Goal: Information Seeking & Learning: Check status

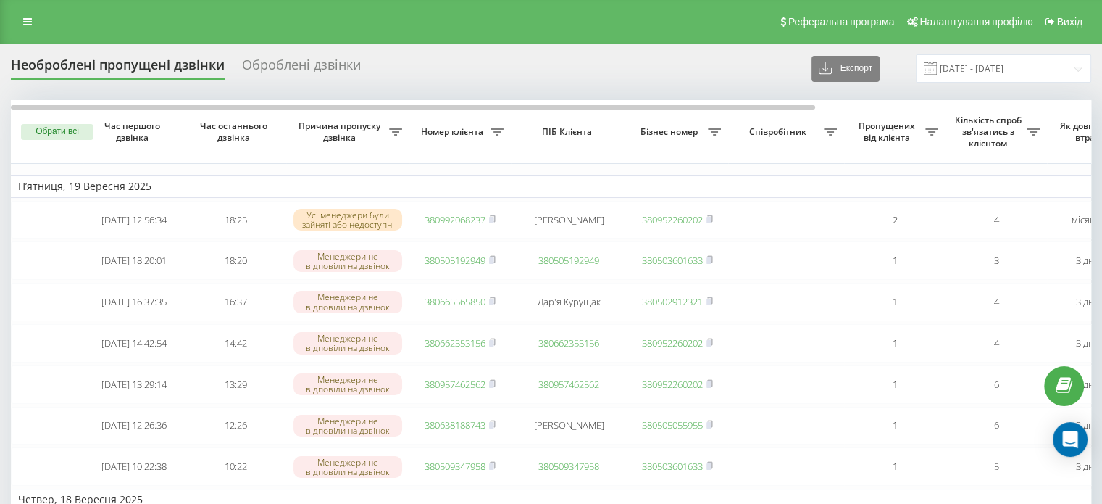
drag, startPoint x: 22, startPoint y: 18, endPoint x: 33, endPoint y: 41, distance: 25.3
click at [22, 18] on link at bounding box center [27, 22] width 26 height 20
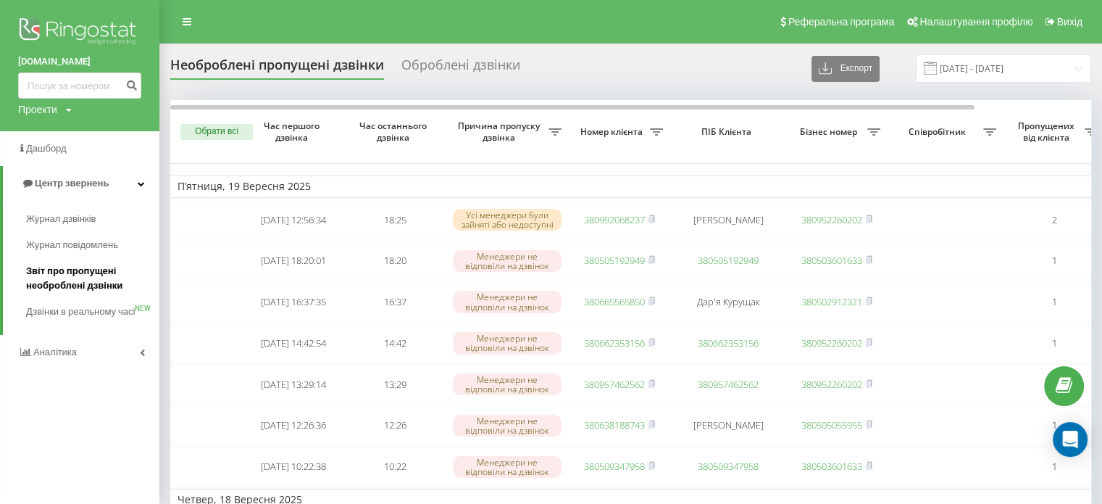
click at [54, 275] on span "Звіт про пропущені необроблені дзвінки" at bounding box center [89, 278] width 126 height 29
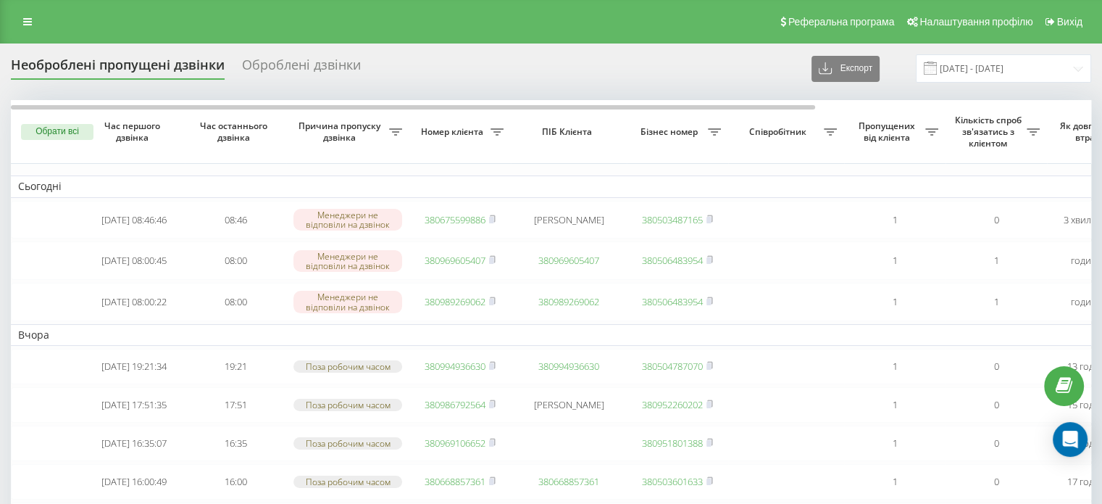
click at [24, 15] on link at bounding box center [27, 22] width 26 height 20
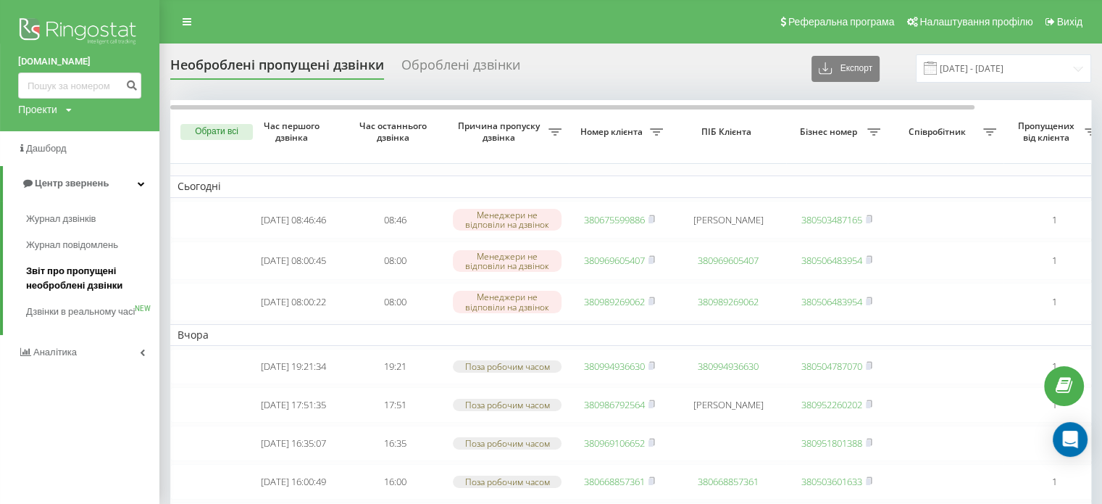
click at [54, 282] on span "Звіт про пропущені необроблені дзвінки" at bounding box center [89, 278] width 126 height 29
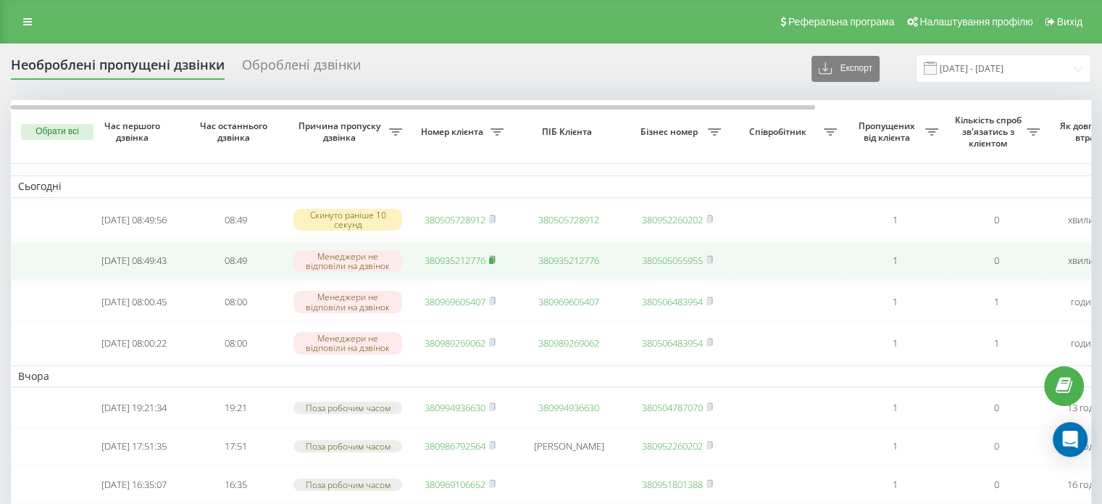
click at [493, 260] on rect at bounding box center [491, 260] width 4 height 7
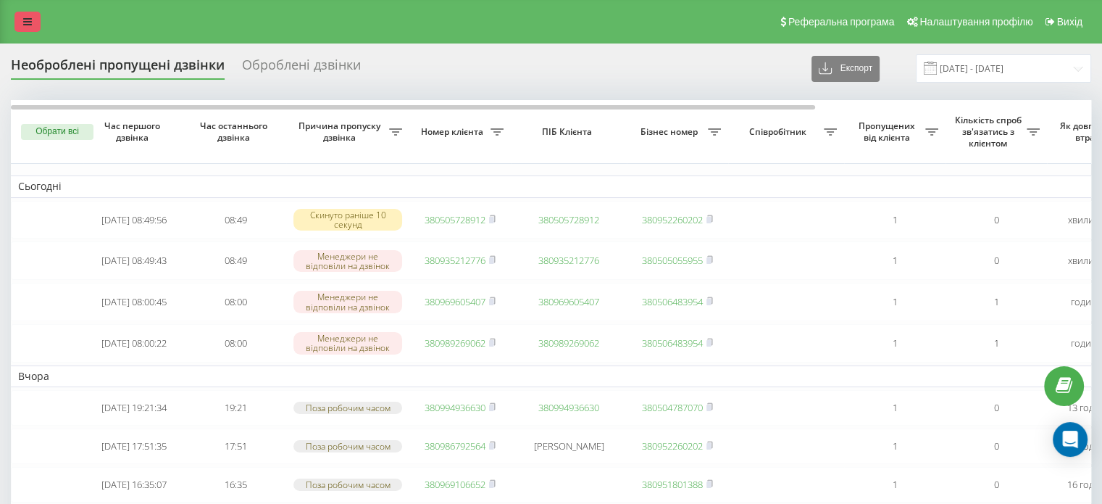
click at [25, 22] on icon at bounding box center [27, 22] width 9 height 10
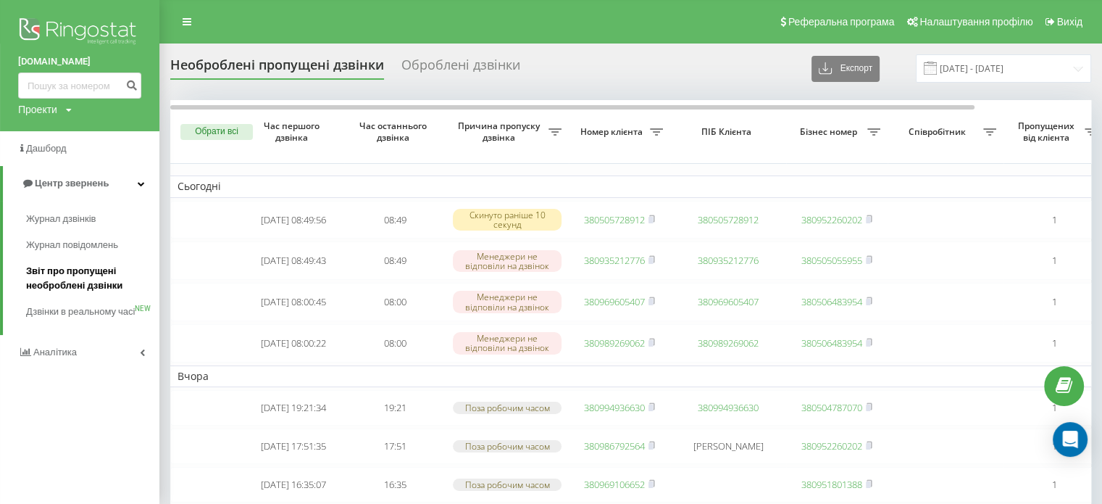
click at [96, 272] on span "Звіт про пропущені необроблені дзвінки" at bounding box center [89, 278] width 126 height 29
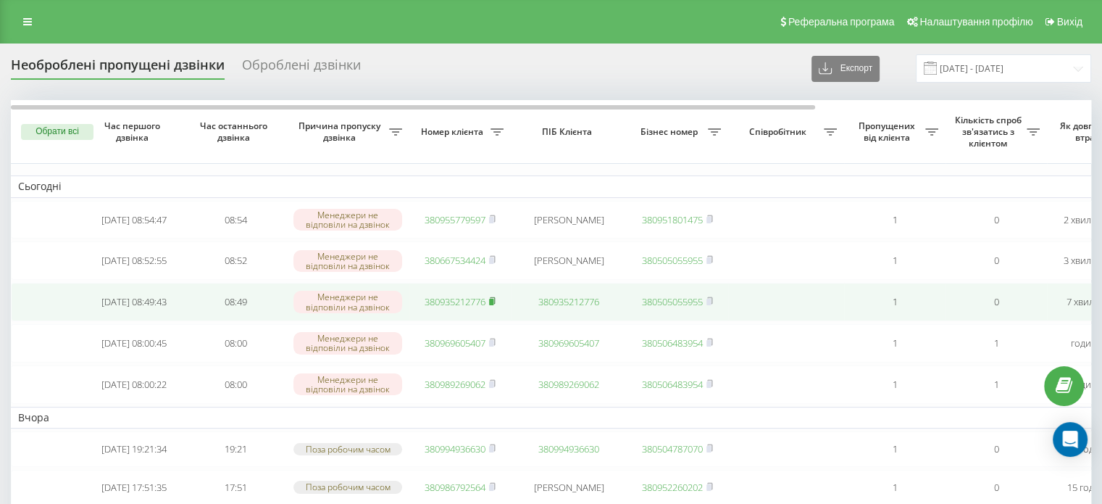
click at [493, 304] on rect at bounding box center [491, 302] width 4 height 7
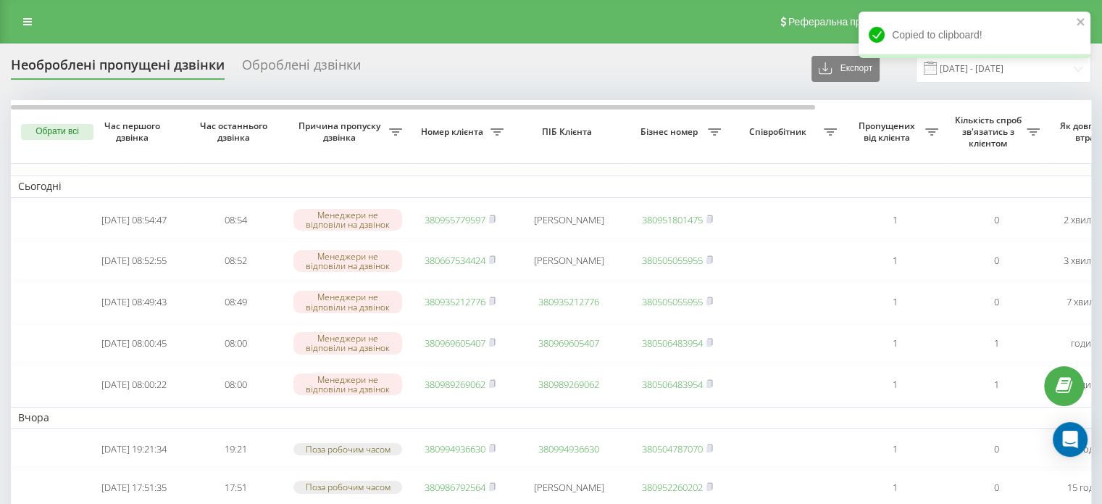
click at [26, 17] on icon at bounding box center [27, 22] width 9 height 10
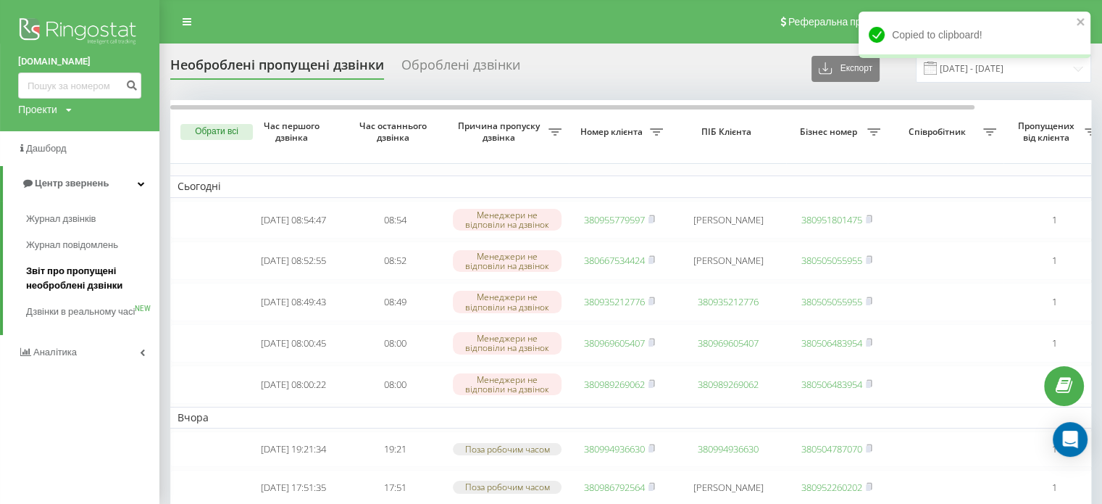
click at [104, 286] on span "Звіт про пропущені необроблені дзвінки" at bounding box center [89, 278] width 126 height 29
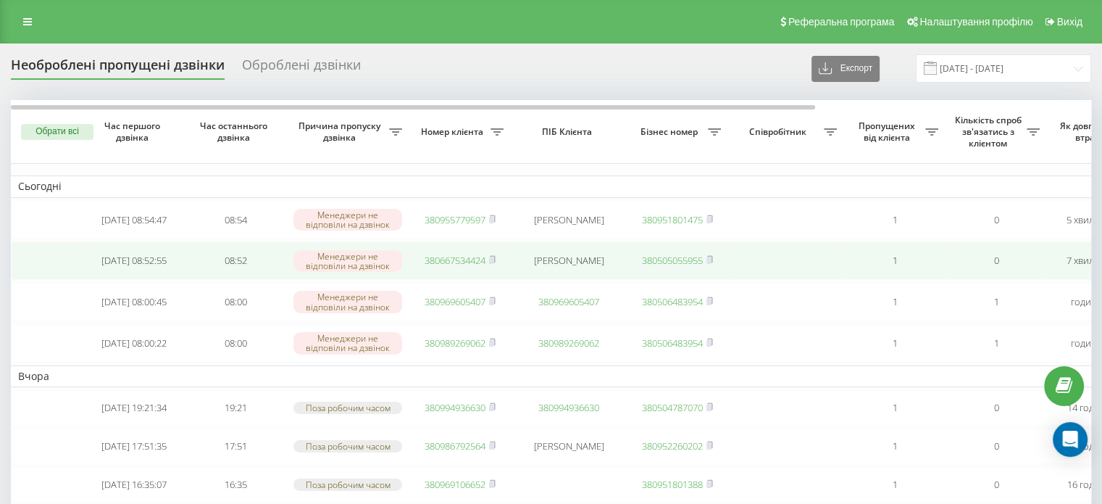
click at [489, 261] on span "380667534424" at bounding box center [460, 260] width 71 height 13
click at [493, 262] on rect at bounding box center [491, 260] width 4 height 7
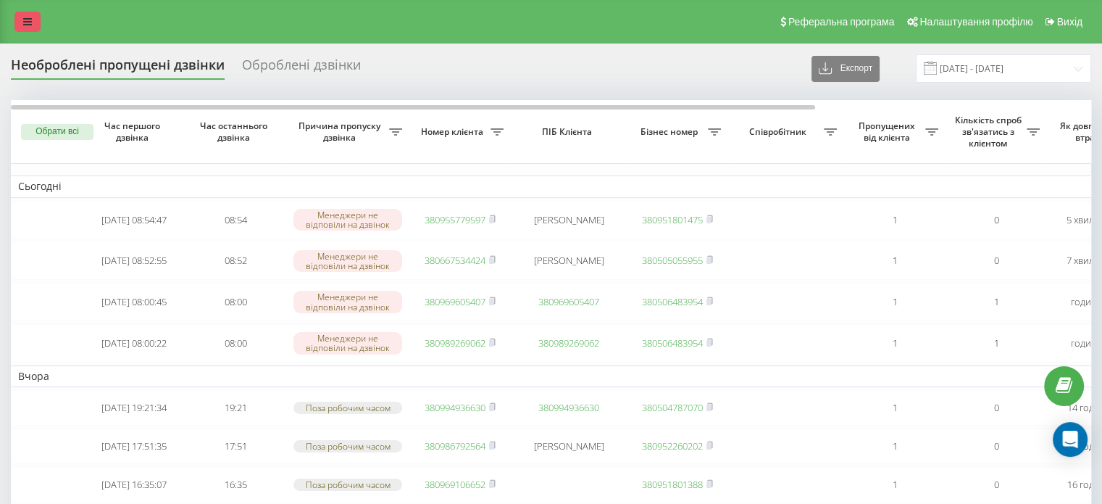
click at [26, 19] on icon at bounding box center [27, 22] width 9 height 10
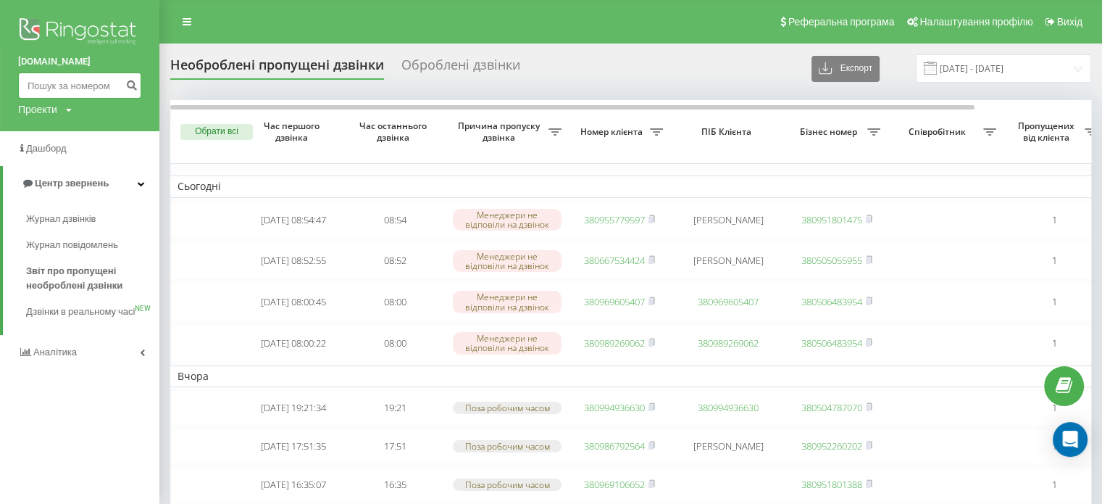
click at [64, 80] on input at bounding box center [79, 85] width 123 height 26
paste input "0673444959"
type input "0673444959"
click at [130, 92] on button "submit" at bounding box center [132, 85] width 20 height 26
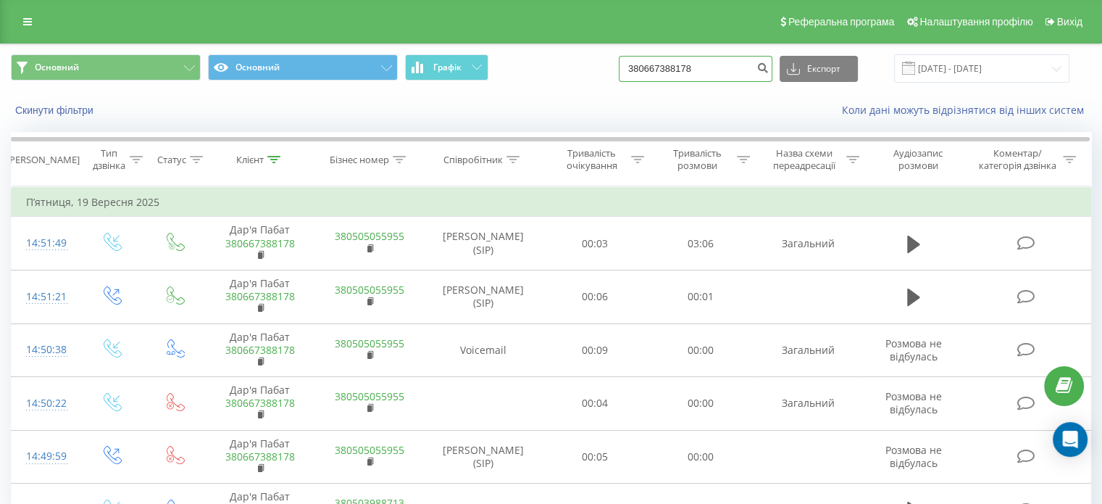
drag, startPoint x: 739, startPoint y: 72, endPoint x: 562, endPoint y: 67, distance: 176.8
click at [572, 66] on div "Основний Основний Графік 380667388178 Експорт .csv .xls .xlsx 19.06.2025 - 19.0…" at bounding box center [551, 68] width 1080 height 28
paste input "534424"
type input "380667534424"
click at [769, 65] on icon "submit" at bounding box center [762, 66] width 12 height 9
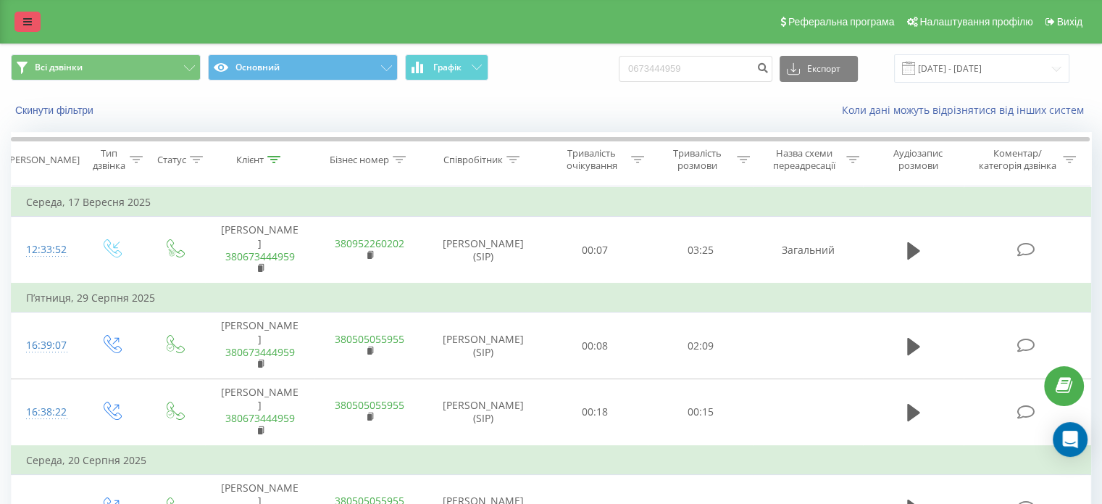
click at [23, 14] on link at bounding box center [27, 22] width 26 height 20
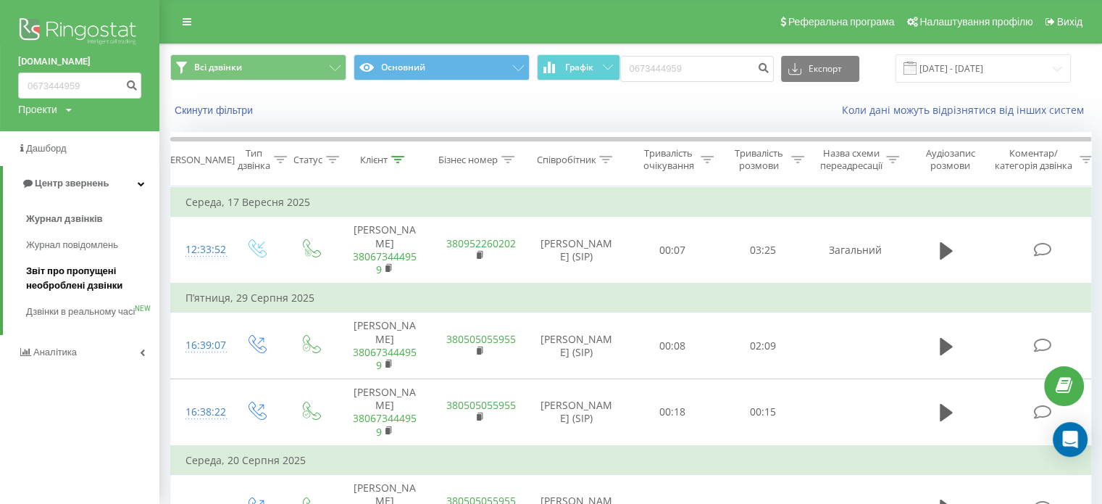
click at [107, 271] on span "Звіт про пропущені необроблені дзвінки" at bounding box center [89, 278] width 126 height 29
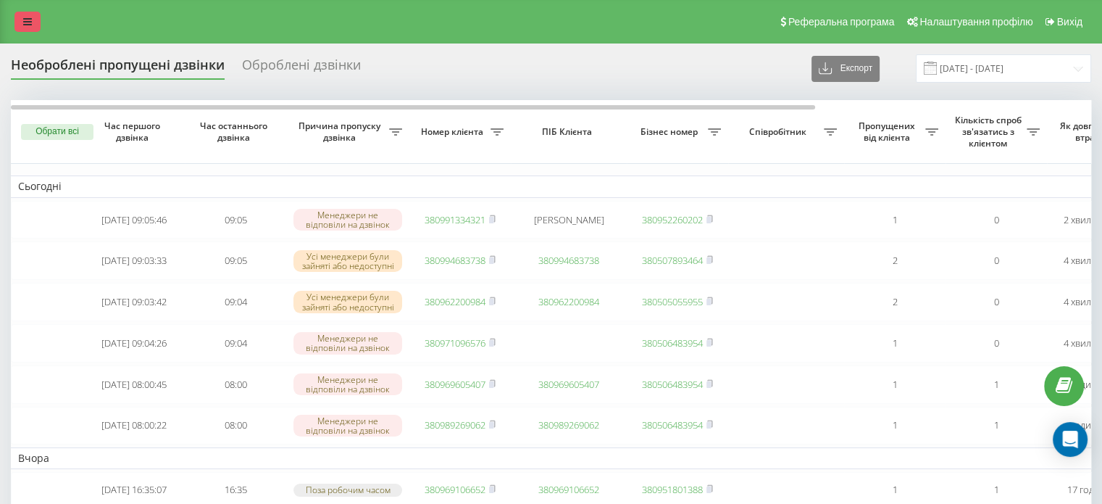
click at [38, 25] on link at bounding box center [27, 22] width 26 height 20
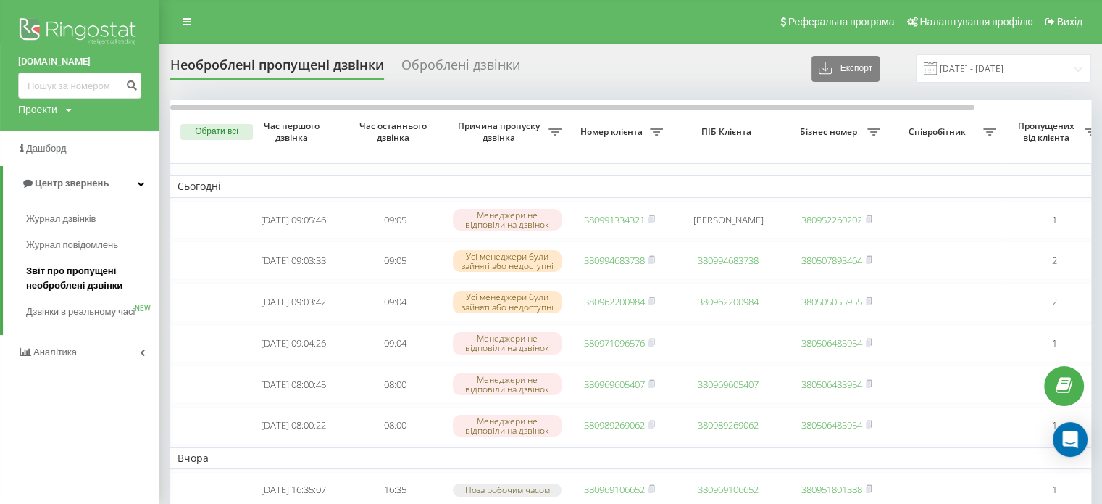
click at [71, 273] on span "Звіт про пропущені необроблені дзвінки" at bounding box center [89, 278] width 126 height 29
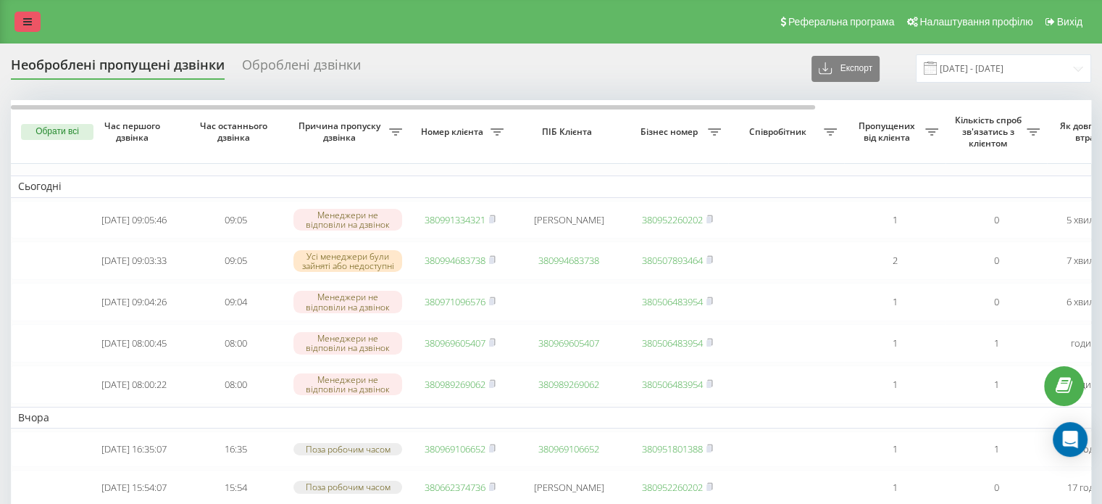
click at [28, 28] on link at bounding box center [27, 22] width 26 height 20
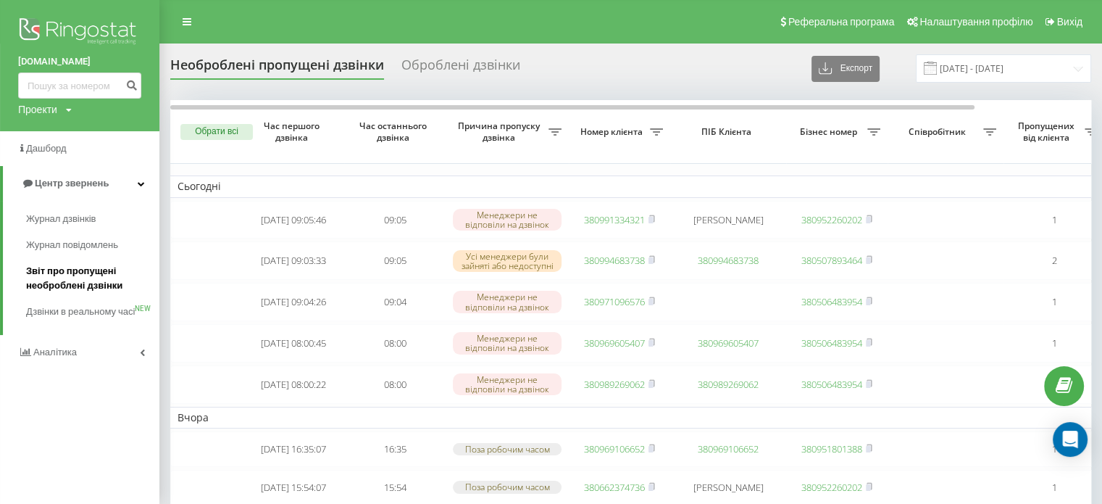
click at [66, 272] on span "Звіт про пропущені необроблені дзвінки" at bounding box center [89, 278] width 126 height 29
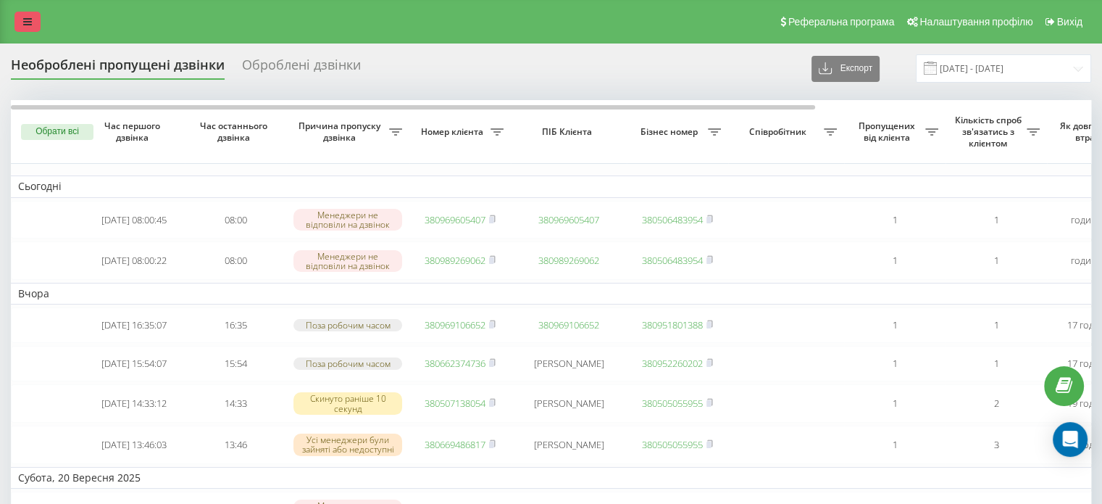
click at [20, 20] on link at bounding box center [27, 22] width 26 height 20
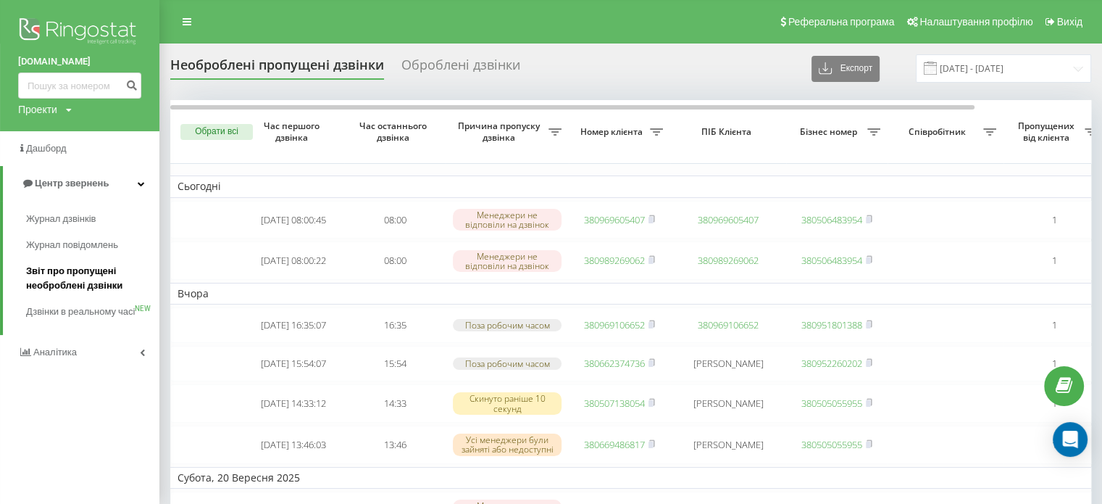
click at [51, 276] on span "Звіт про пропущені необроблені дзвінки" at bounding box center [89, 278] width 126 height 29
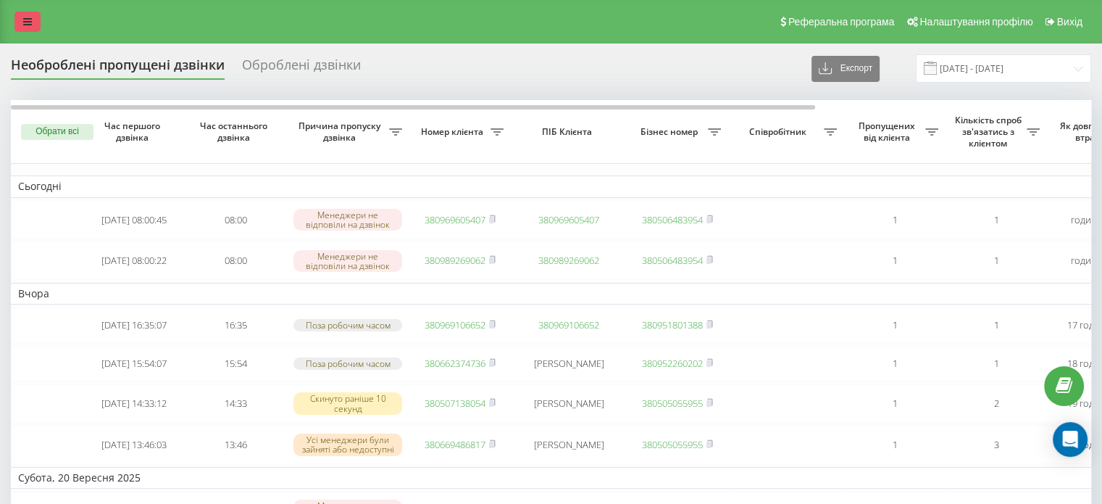
click at [29, 14] on link at bounding box center [27, 22] width 26 height 20
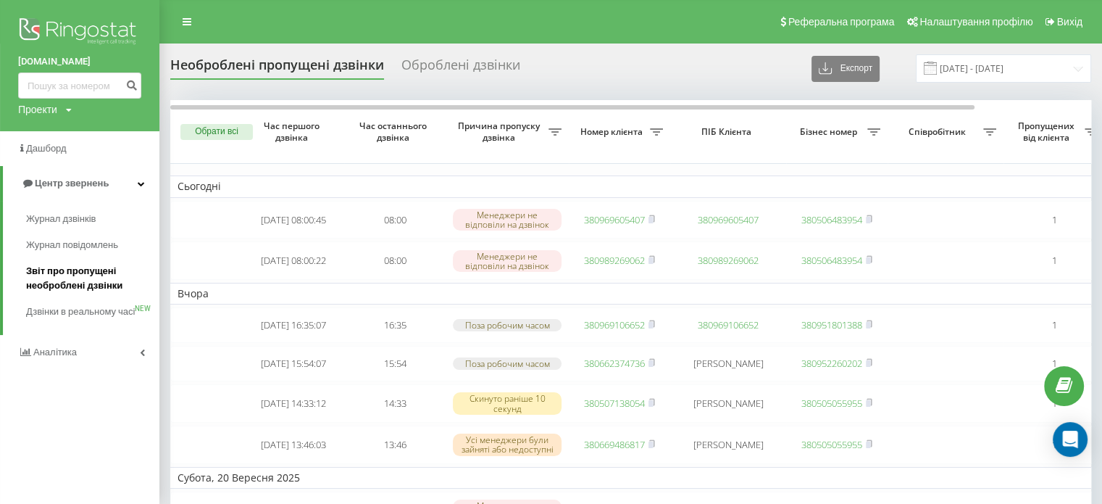
click at [43, 272] on span "Звіт про пропущені необроблені дзвінки" at bounding box center [89, 278] width 126 height 29
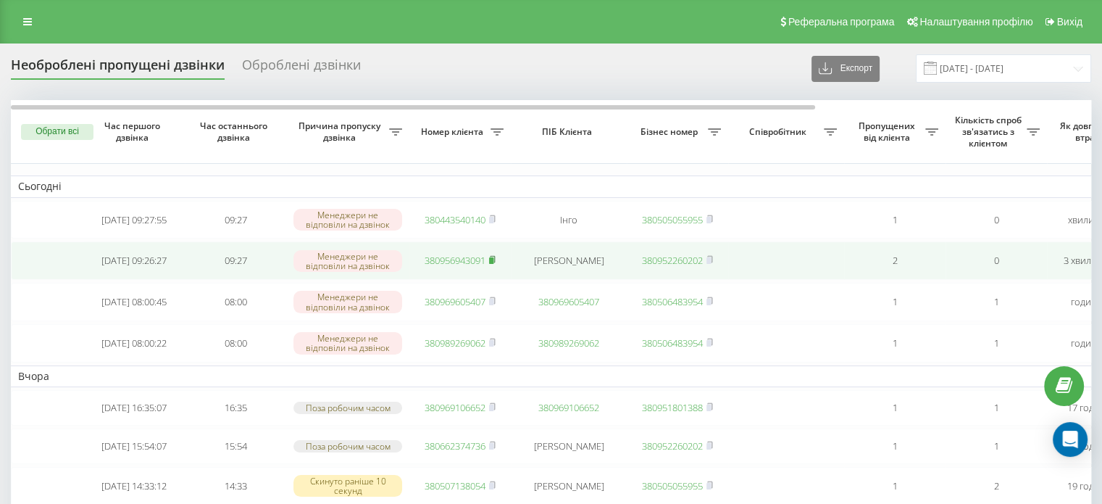
click at [493, 260] on rect at bounding box center [491, 260] width 4 height 7
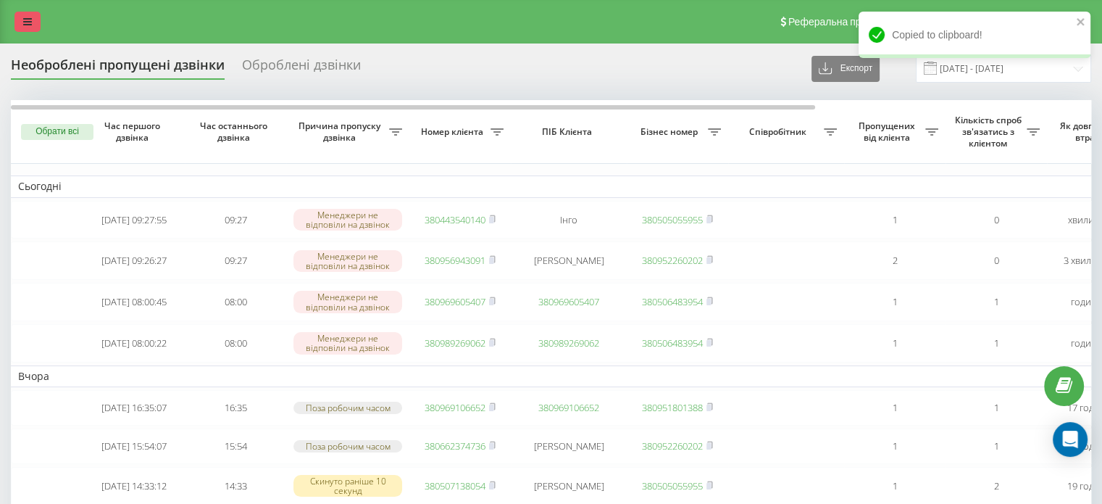
click at [33, 20] on link at bounding box center [27, 22] width 26 height 20
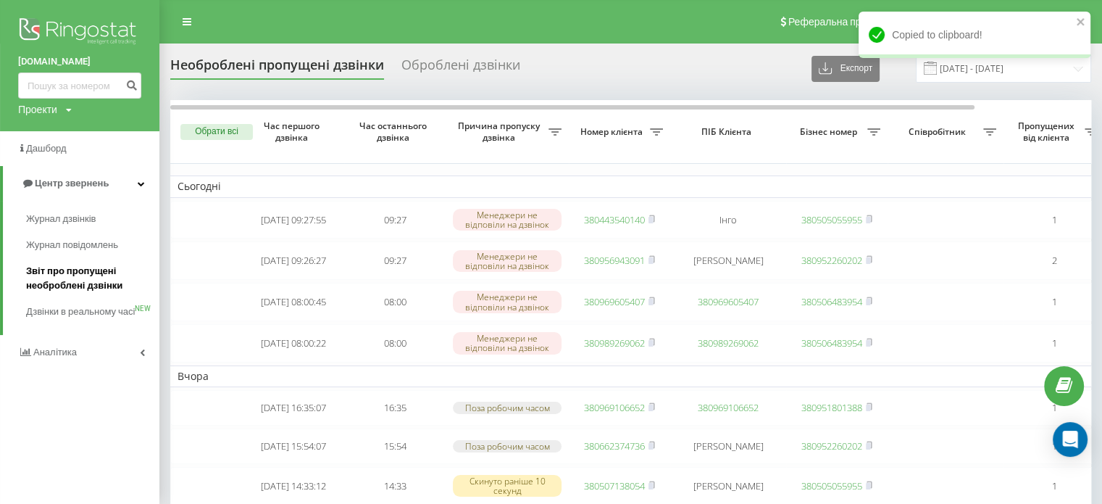
click at [83, 283] on span "Звіт про пропущені необроблені дзвінки" at bounding box center [89, 278] width 126 height 29
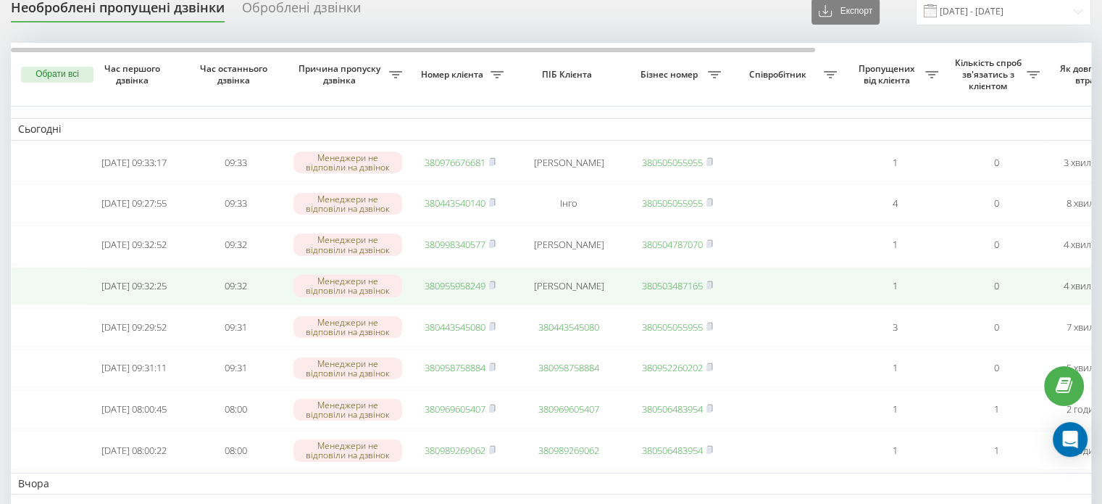
scroll to position [72, 0]
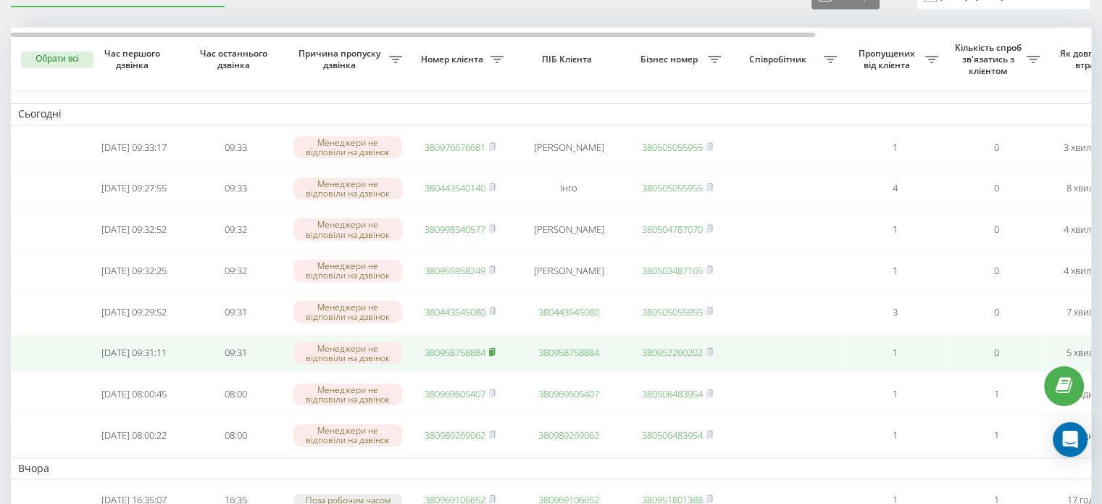
click at [493, 356] on rect at bounding box center [491, 352] width 4 height 7
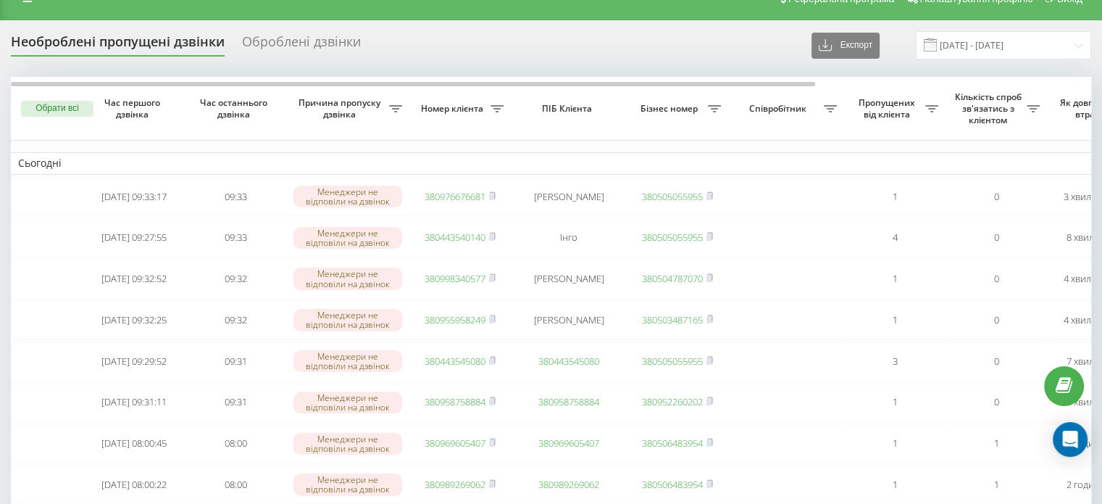
scroll to position [0, 0]
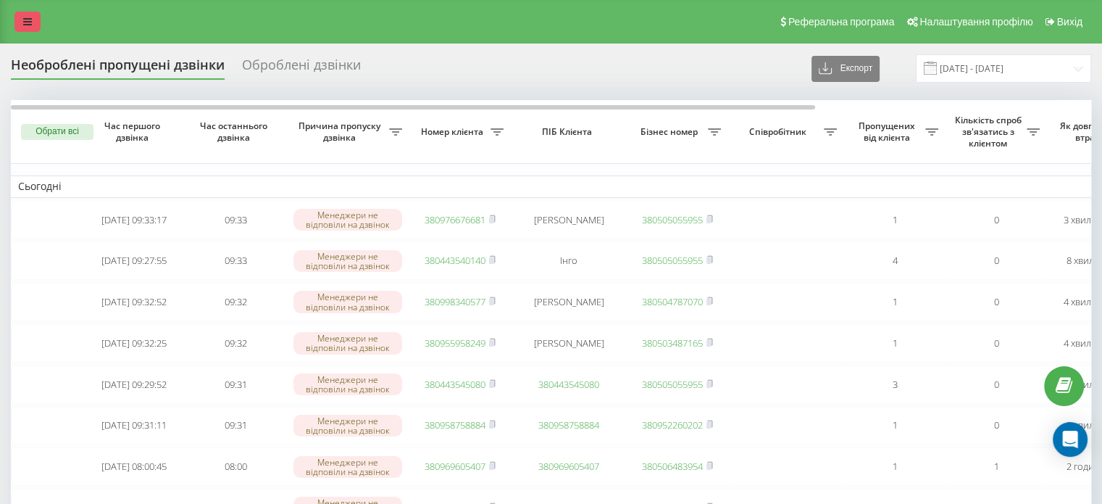
click at [19, 19] on link at bounding box center [27, 22] width 26 height 20
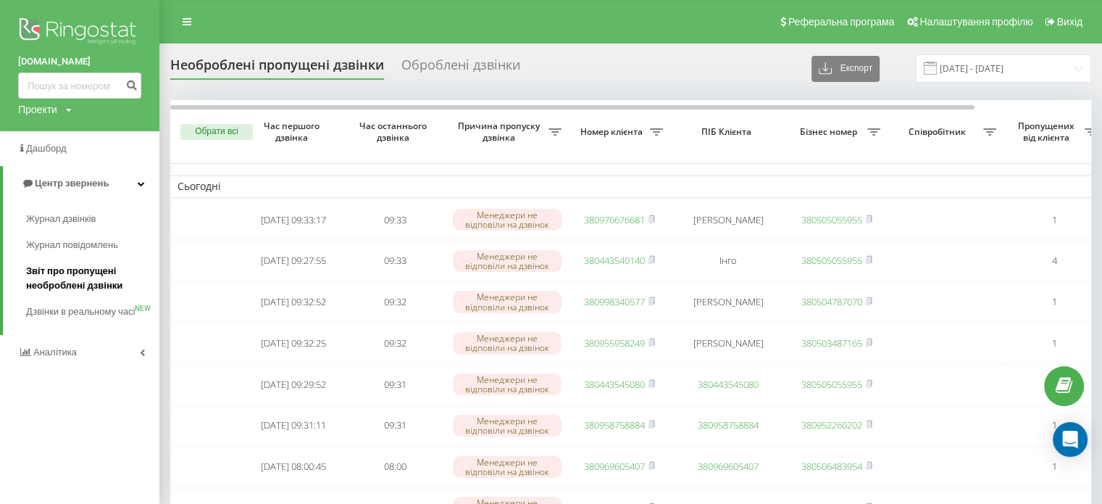
click at [84, 286] on span "Звіт про пропущені необроблені дзвінки" at bounding box center [89, 278] width 126 height 29
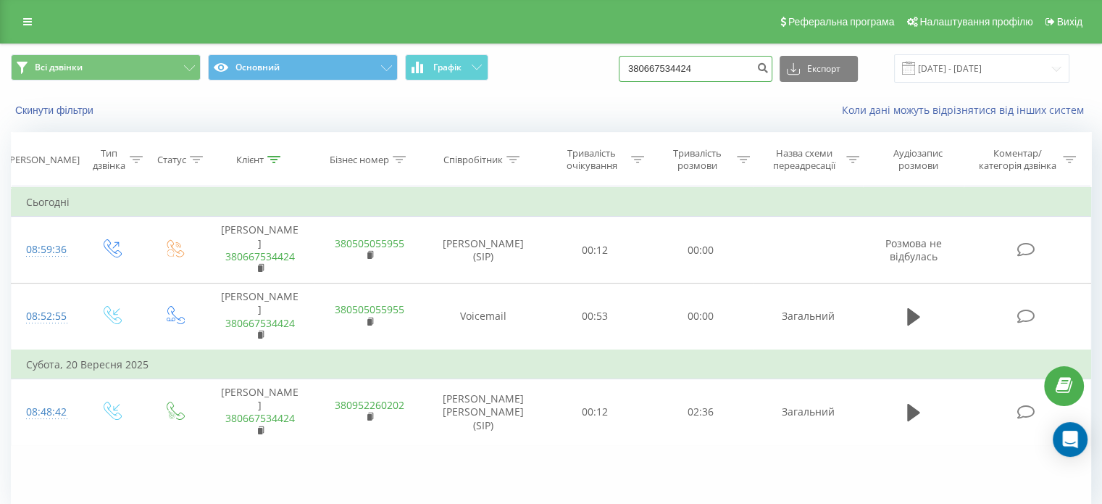
drag, startPoint x: 677, startPoint y: 72, endPoint x: 577, endPoint y: 99, distance: 104.4
click at [577, 99] on div "Всі дзвінки Основний Графік 380667534424 Експорт .csv .xls .xlsx [DATE] - [DATE…" at bounding box center [551, 85] width 1101 height 83
paste input "95875888"
type input "380958758884"
click at [769, 63] on icon "submit" at bounding box center [762, 66] width 12 height 9
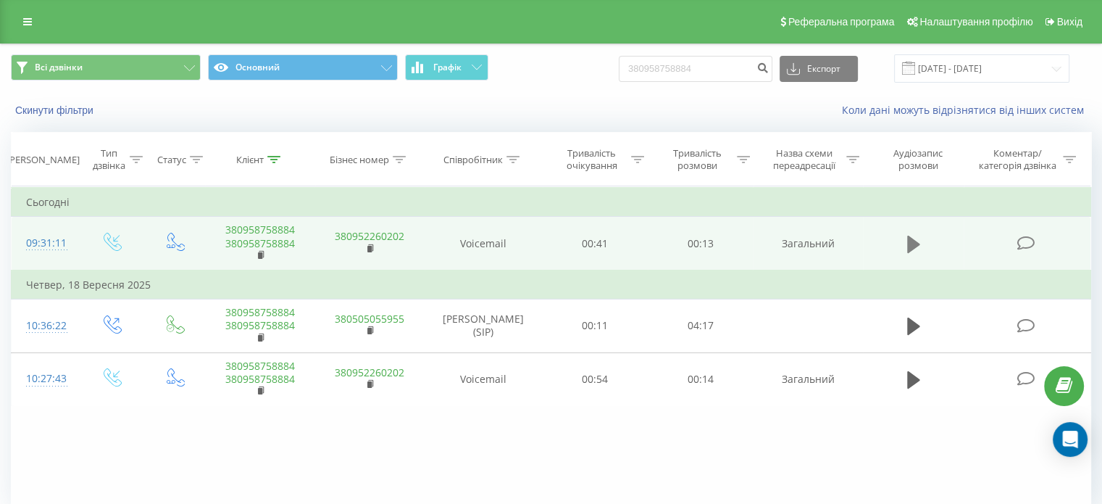
click at [915, 243] on icon at bounding box center [913, 243] width 13 height 17
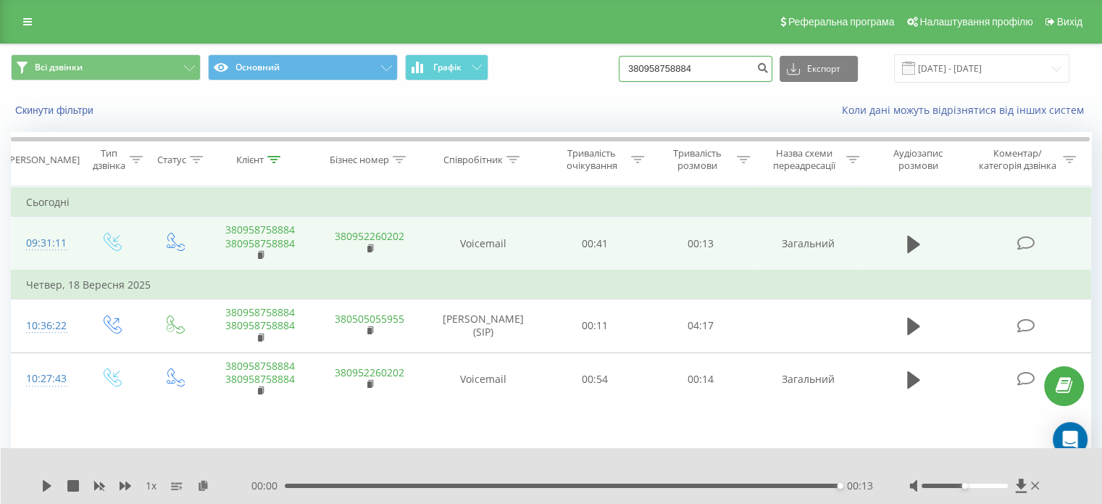
drag, startPoint x: 722, startPoint y: 64, endPoint x: 488, endPoint y: 75, distance: 233.6
click at [488, 75] on div "Всі дзвінки Основний Графік 380958758884 Експорт .csv .xls .xlsx 22.06.2025 - 2…" at bounding box center [551, 68] width 1080 height 28
paste input "679360832"
type input "380679360832"
click at [769, 70] on icon "submit" at bounding box center [762, 66] width 12 height 9
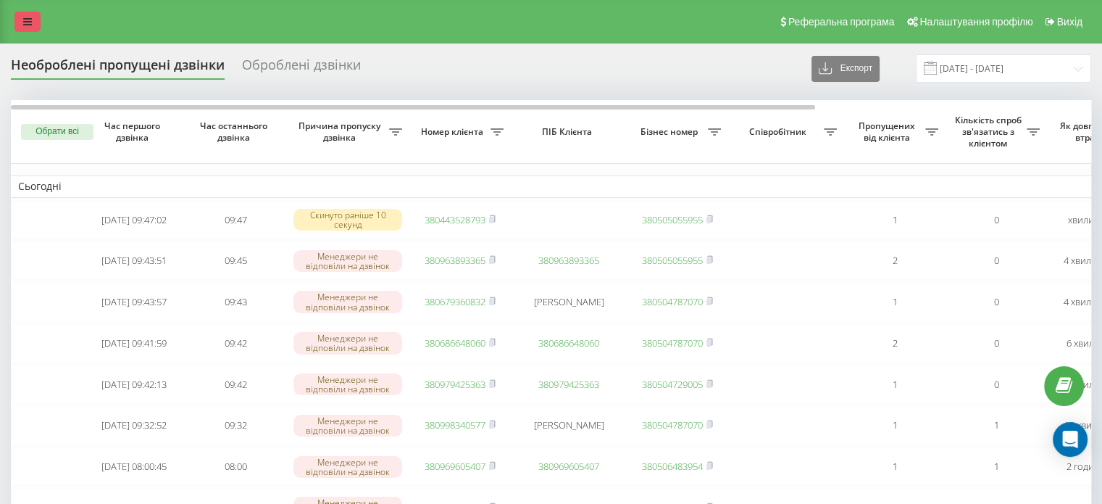
click at [36, 29] on link at bounding box center [27, 22] width 26 height 20
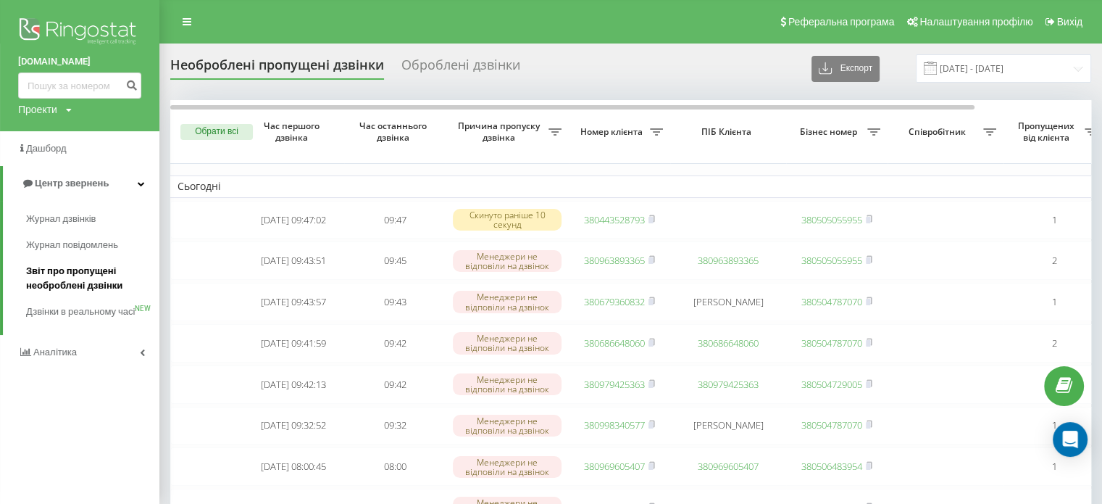
click at [96, 272] on span "Звіт про пропущені необроблені дзвінки" at bounding box center [89, 278] width 126 height 29
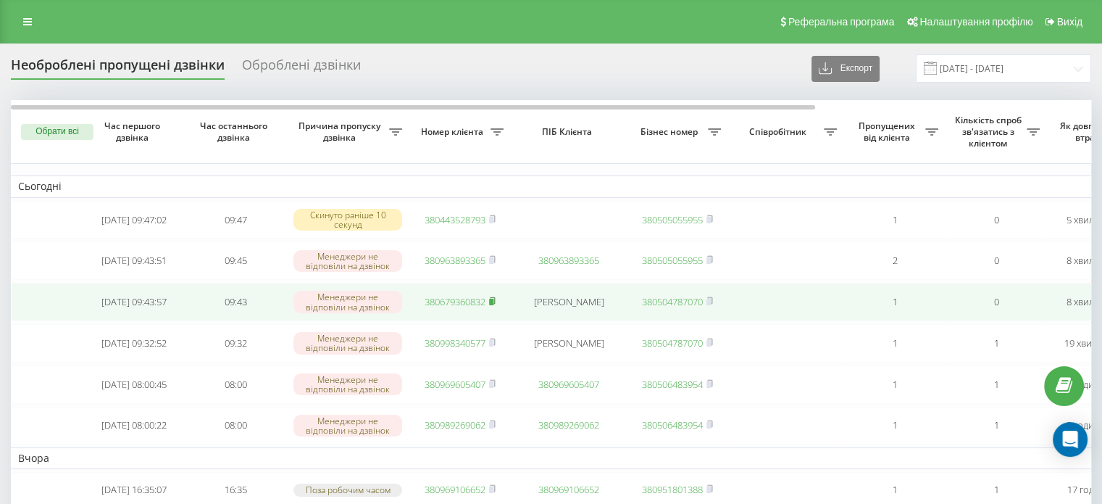
click at [493, 304] on rect at bounding box center [491, 302] width 4 height 7
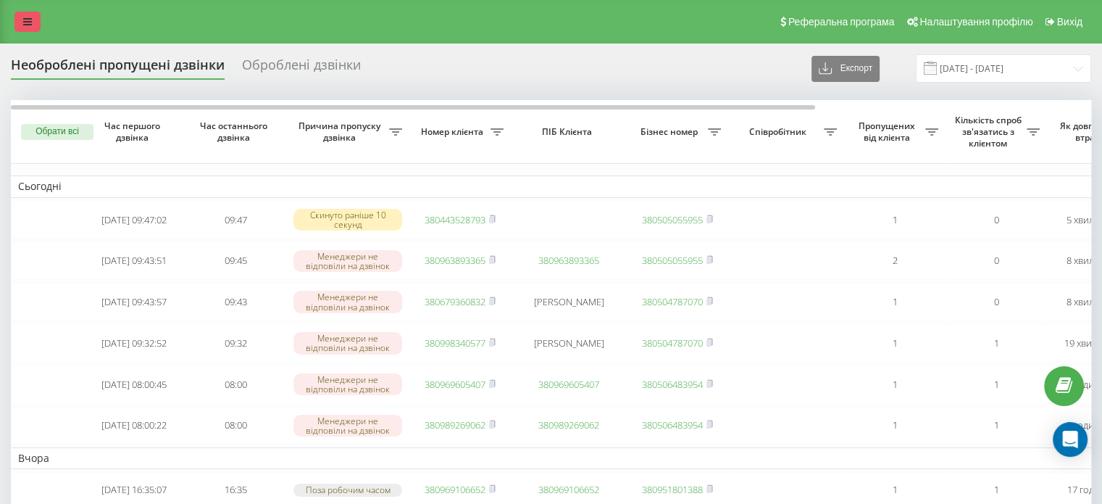
click at [35, 17] on link at bounding box center [27, 22] width 26 height 20
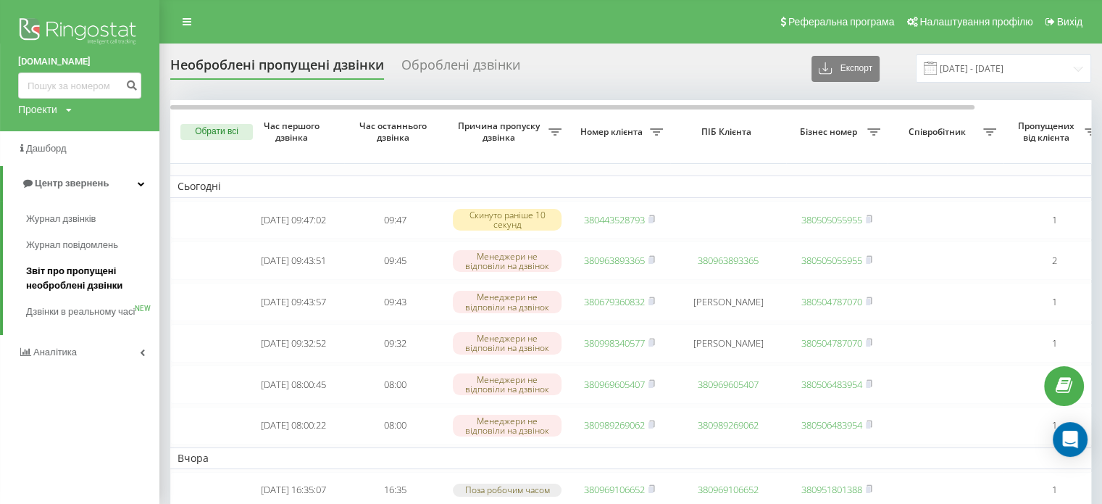
click at [57, 272] on span "Звіт про пропущені необроблені дзвінки" at bounding box center [89, 278] width 126 height 29
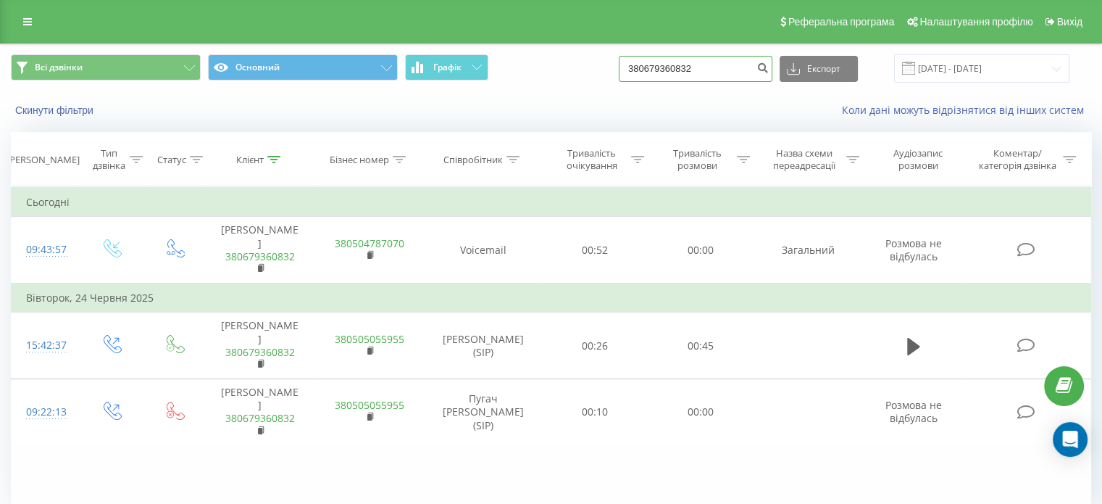
drag, startPoint x: 719, startPoint y: 67, endPoint x: 588, endPoint y: 78, distance: 132.3
click at [588, 78] on div "Всі дзвінки Основний Графік 380679360832 Експорт .csv .xls .xlsx 22.06.2025 - 2…" at bounding box center [551, 68] width 1080 height 28
paste input "69078826"
type input "380669078826"
click at [769, 66] on icon "submit" at bounding box center [762, 66] width 12 height 9
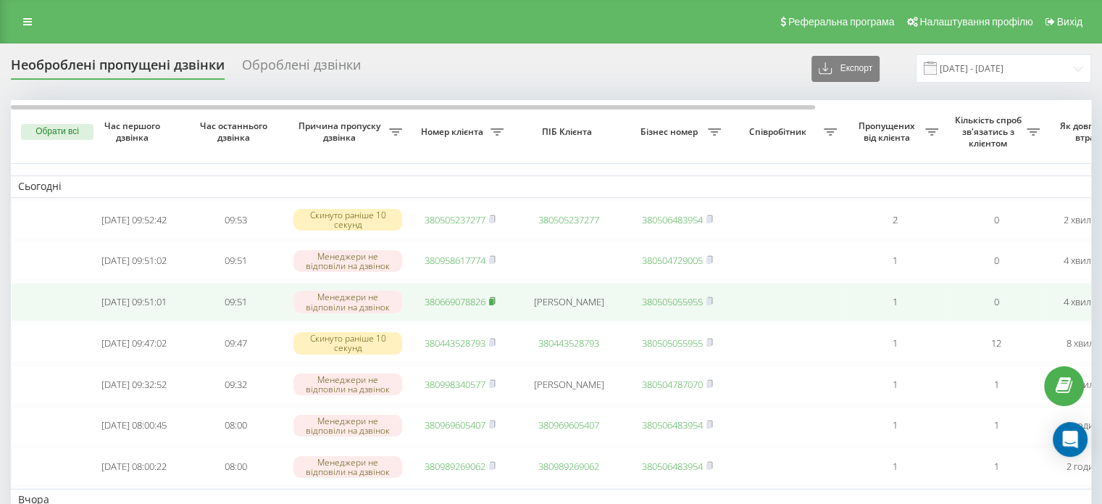
click at [493, 303] on icon at bounding box center [492, 300] width 7 height 9
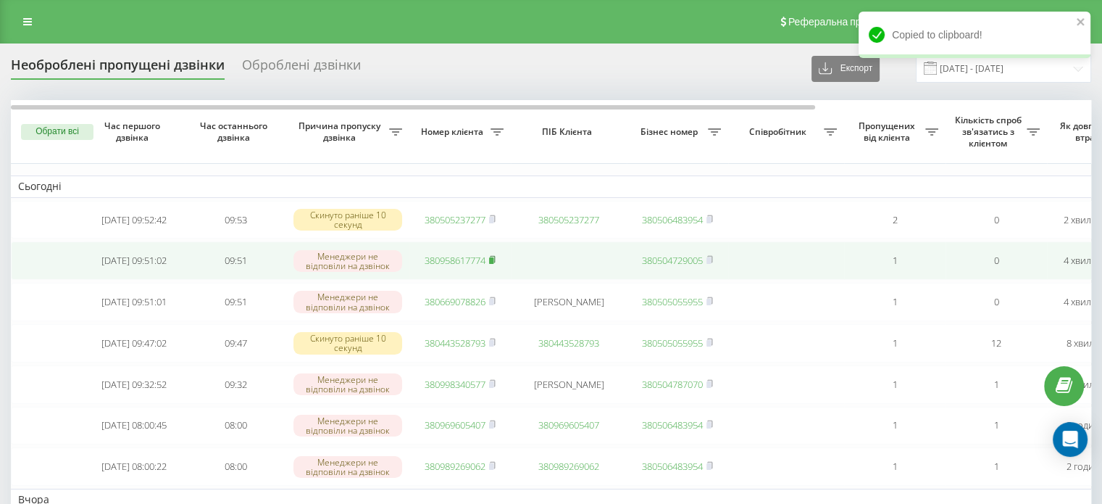
click at [490, 262] on icon at bounding box center [492, 259] width 7 height 9
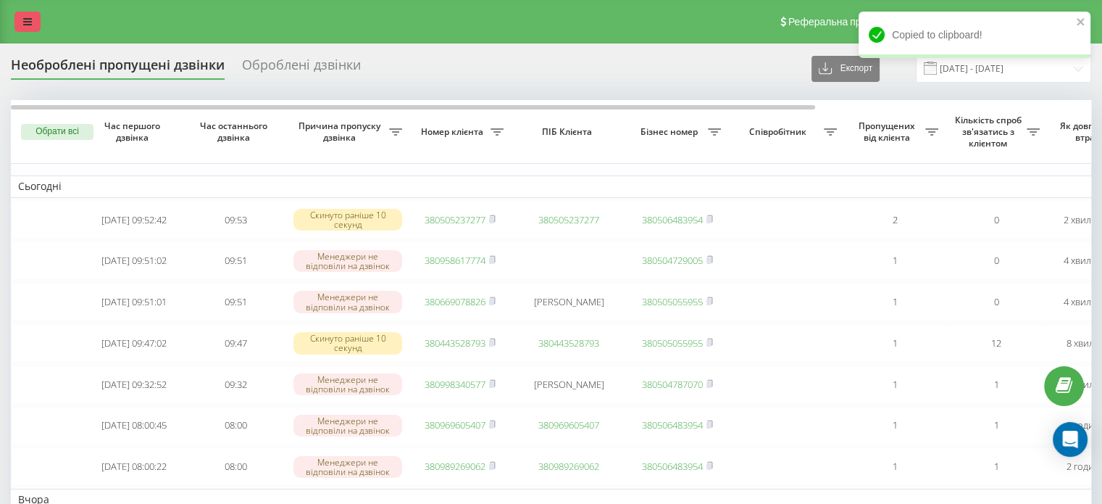
click at [29, 15] on link at bounding box center [27, 22] width 26 height 20
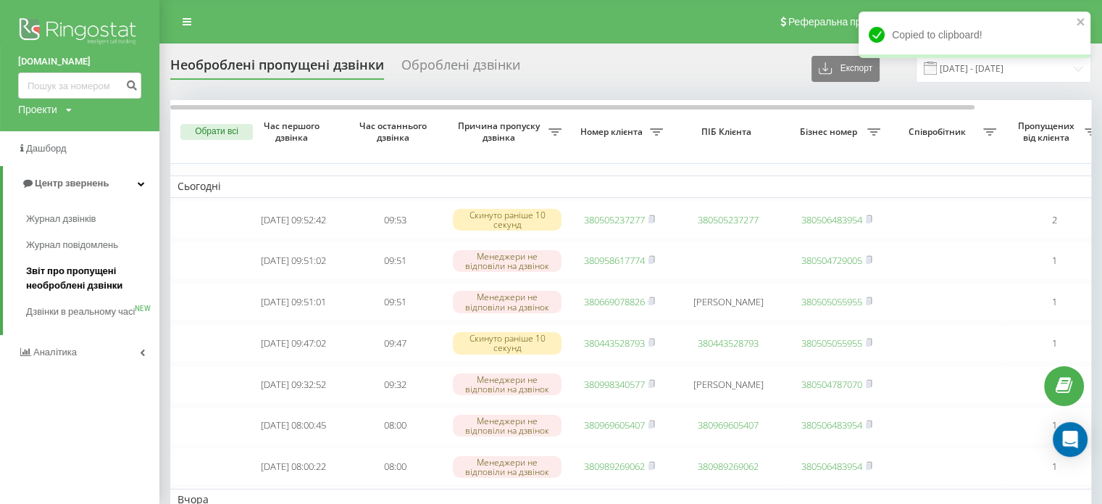
click at [50, 291] on span "Звіт про пропущені необроблені дзвінки" at bounding box center [89, 278] width 126 height 29
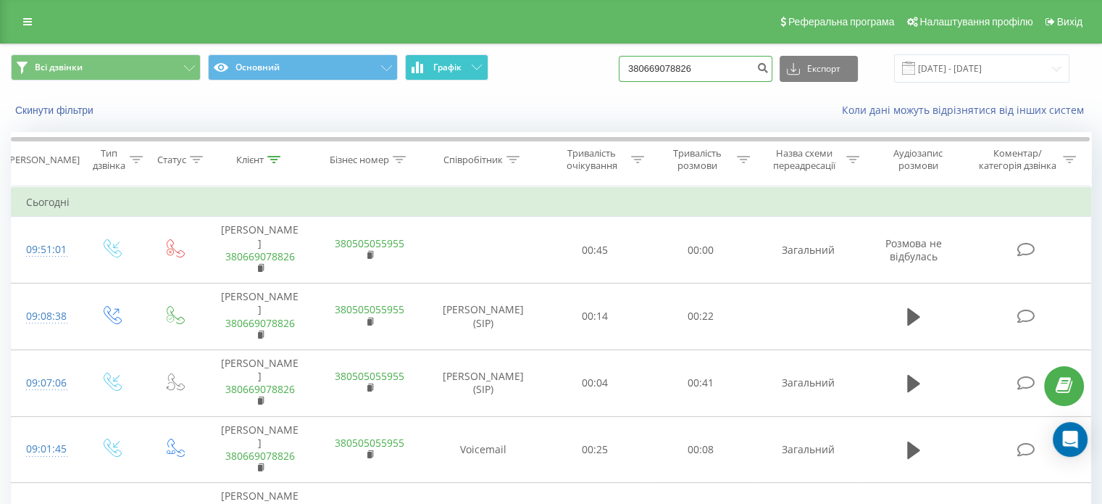
drag, startPoint x: 727, startPoint y: 59, endPoint x: 463, endPoint y: 64, distance: 264.5
click at [463, 64] on div "Всі дзвінки Основний Графік 380669078826 Експорт .csv .xls .xlsx 22.06.2025 - 2…" at bounding box center [551, 68] width 1080 height 28
paste input "958617774"
type input "380958617774"
click at [772, 74] on button "submit" at bounding box center [763, 69] width 20 height 26
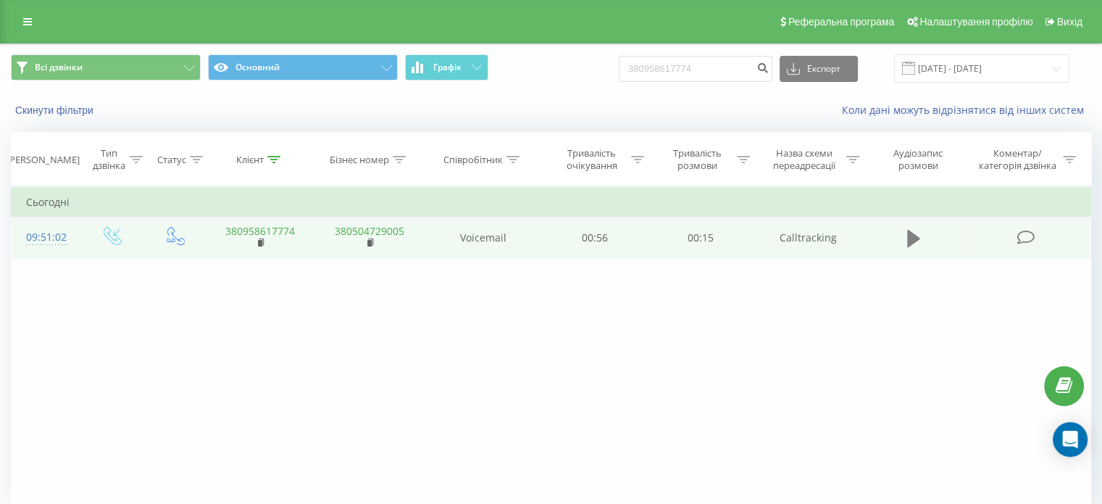
click at [914, 244] on icon at bounding box center [913, 238] width 13 height 20
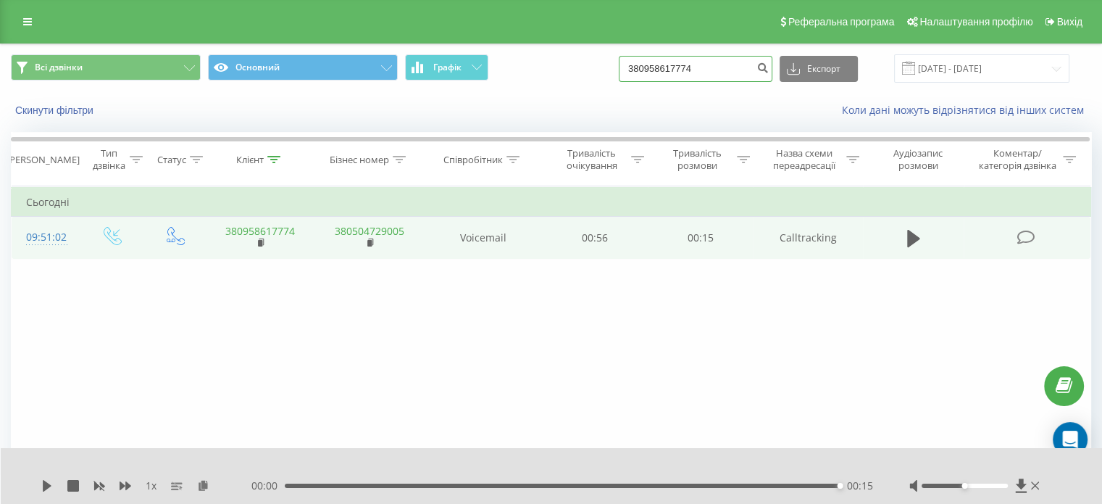
drag, startPoint x: 719, startPoint y: 70, endPoint x: 530, endPoint y: 97, distance: 190.4
click at [530, 97] on div "Всі дзвінки Основний Графік 380958617774 Експорт .csv .xls .xlsx 22.06.2025 - 2…" at bounding box center [551, 85] width 1101 height 83
paste input "505237277"
type input "380505237277"
click at [769, 70] on icon "submit" at bounding box center [762, 66] width 12 height 9
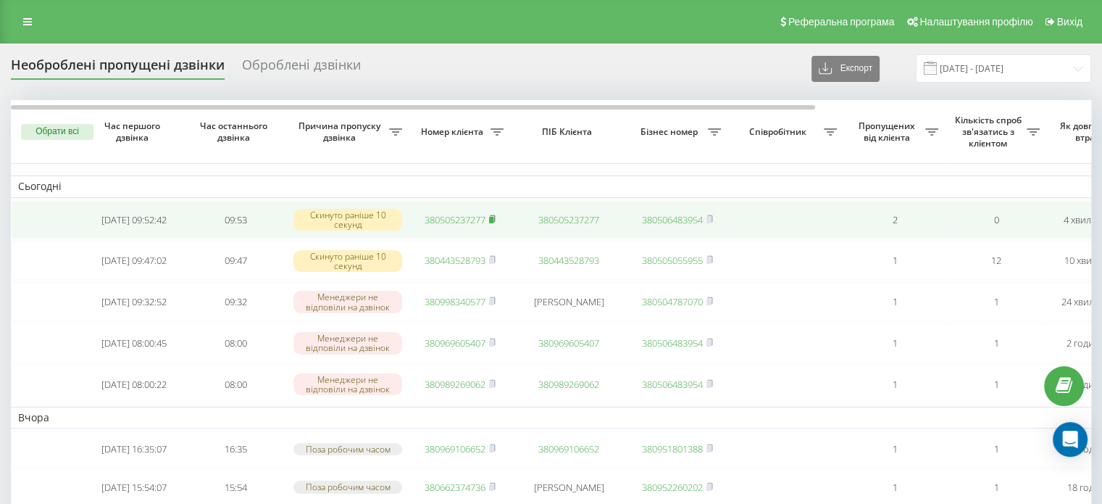
click at [493, 217] on rect at bounding box center [491, 220] width 4 height 7
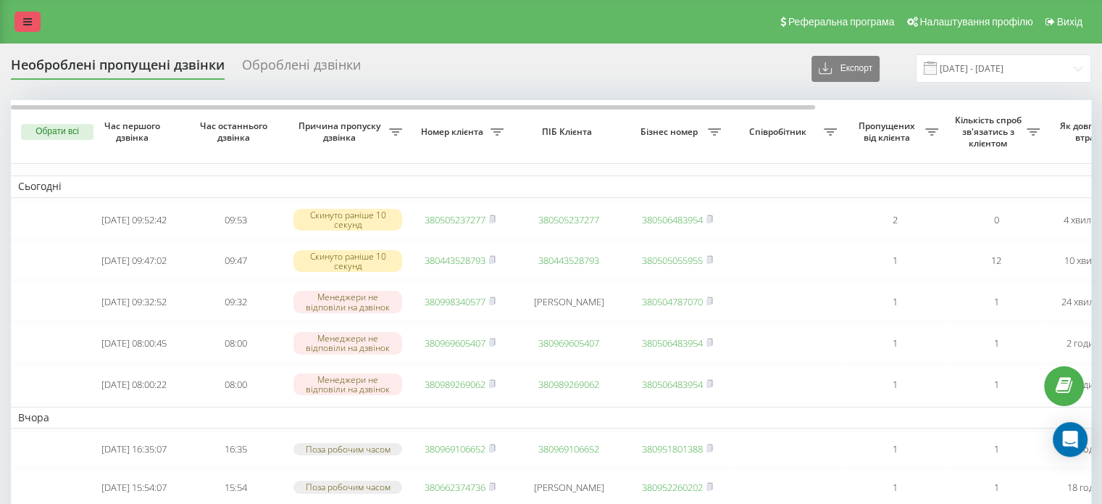
click at [29, 18] on icon at bounding box center [27, 22] width 9 height 10
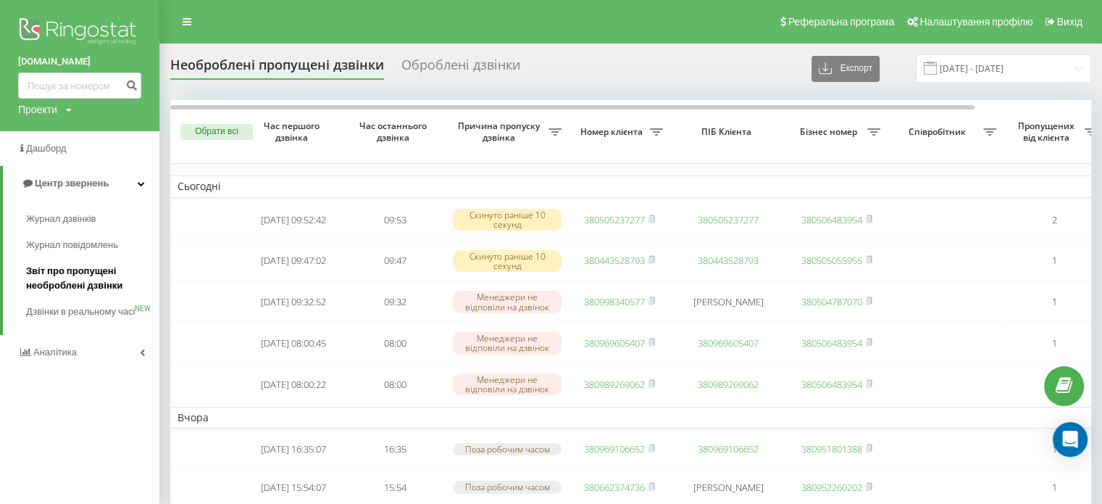
click at [76, 285] on span "Звіт про пропущені необроблені дзвінки" at bounding box center [89, 278] width 126 height 29
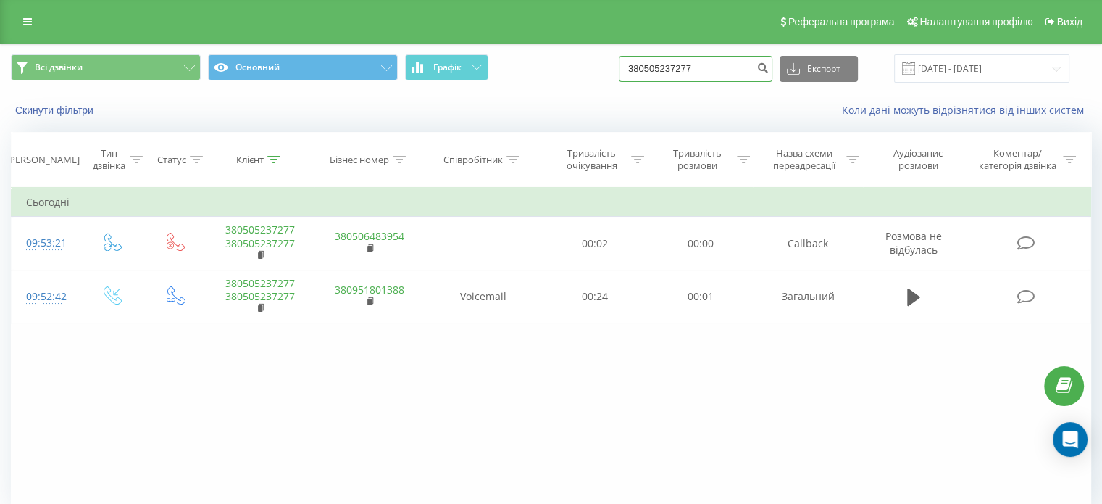
drag, startPoint x: 719, startPoint y: 67, endPoint x: 572, endPoint y: 74, distance: 147.2
click at [574, 75] on div "Всі дзвінки Основний Графік 380505237277 Експорт .csv .xls .xlsx 22.06.2025 - 2…" at bounding box center [551, 68] width 1080 height 28
paste input "443545080"
type input "380443545080"
click at [768, 68] on button "submit" at bounding box center [763, 69] width 20 height 26
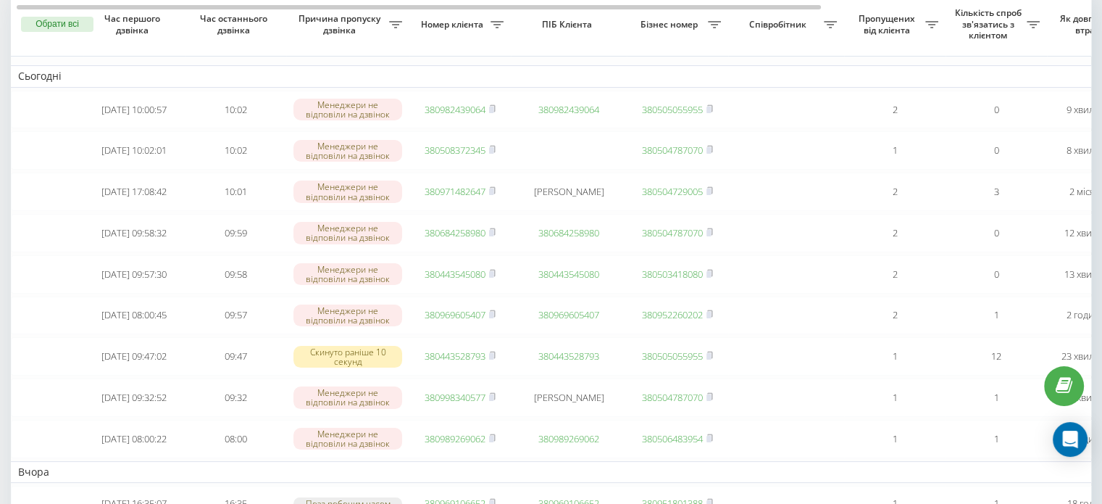
scroll to position [145, 0]
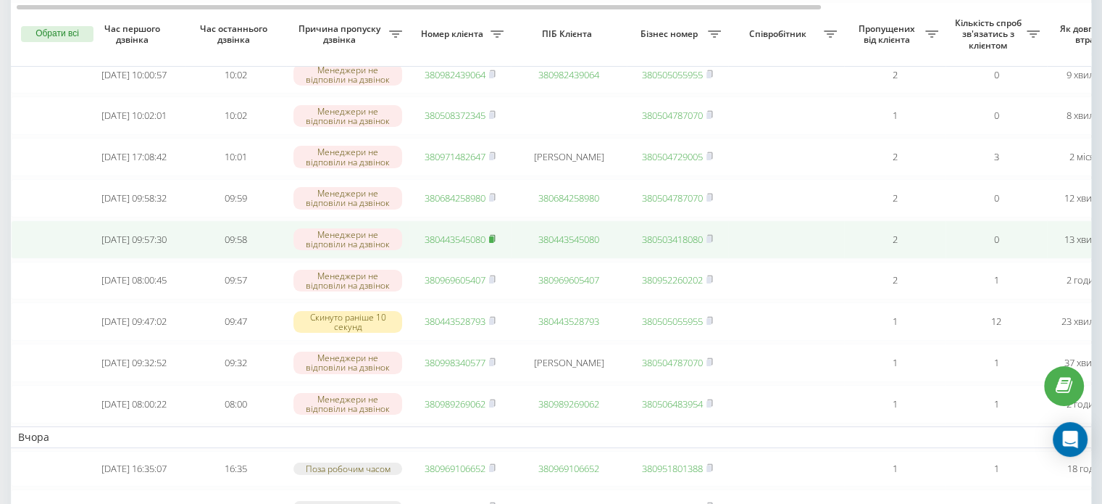
click at [492, 243] on rect at bounding box center [491, 239] width 4 height 7
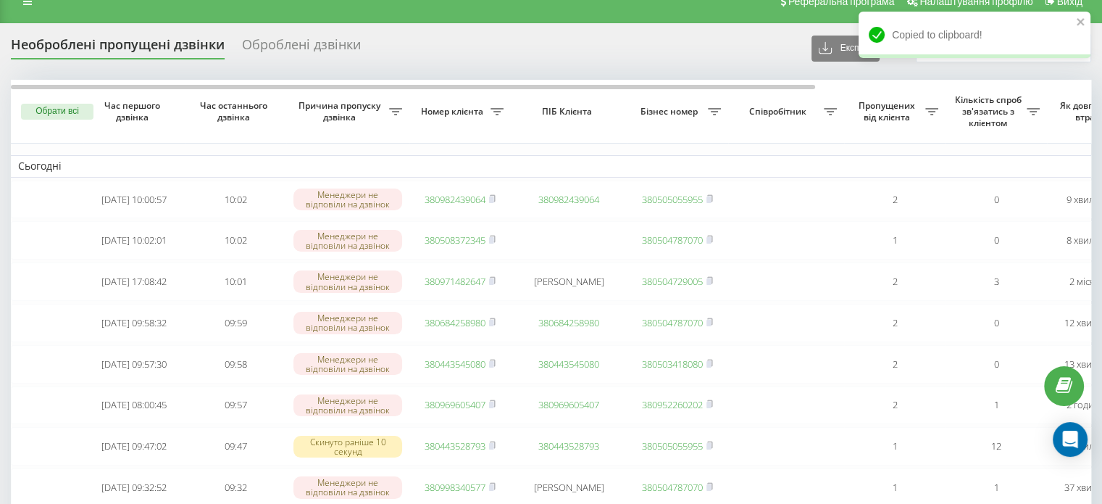
scroll to position [0, 0]
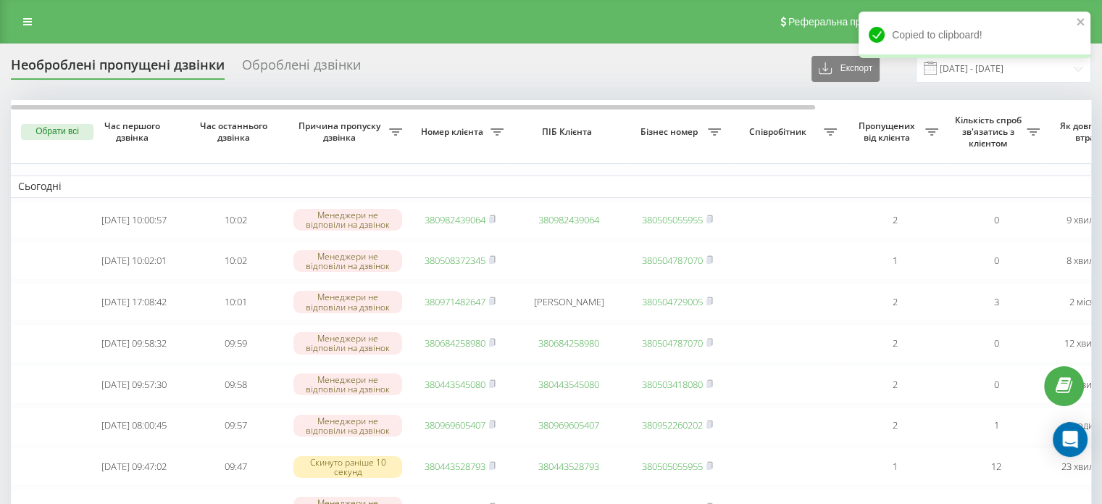
click at [26, 17] on icon at bounding box center [27, 22] width 9 height 10
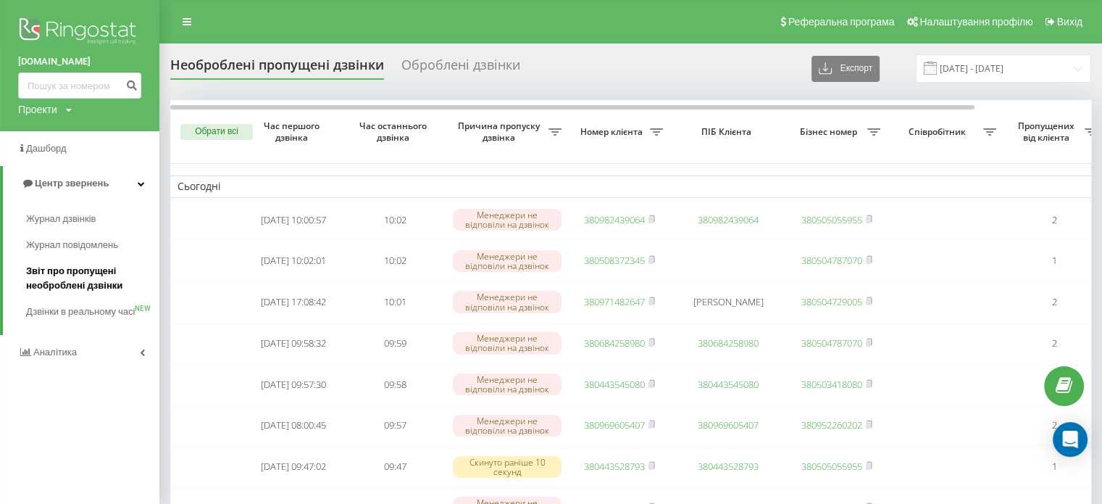
click at [88, 287] on span "Звіт про пропущені необроблені дзвінки" at bounding box center [89, 278] width 126 height 29
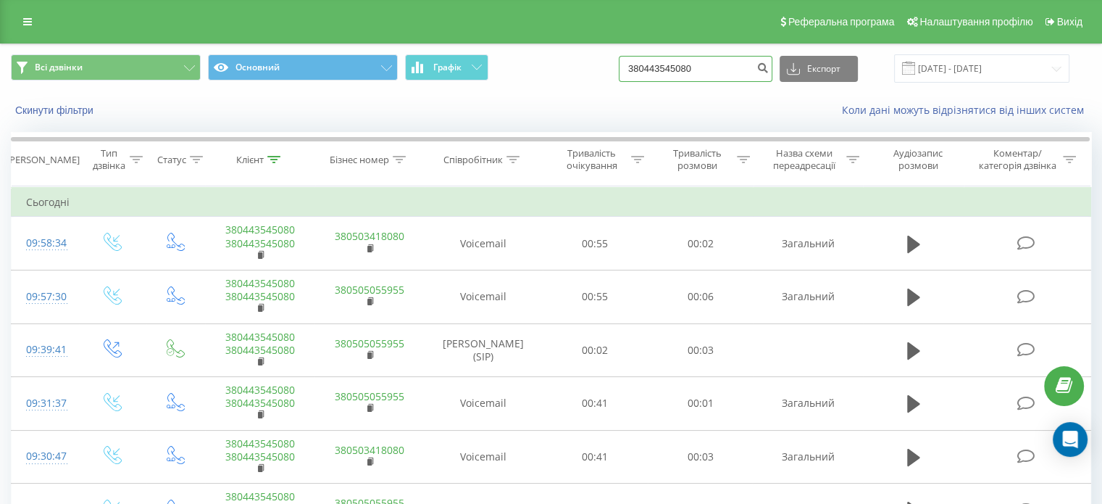
drag, startPoint x: 707, startPoint y: 74, endPoint x: 410, endPoint y: 28, distance: 300.5
paste input "961041356"
type input "380961041356"
click at [772, 74] on button "submit" at bounding box center [763, 69] width 20 height 26
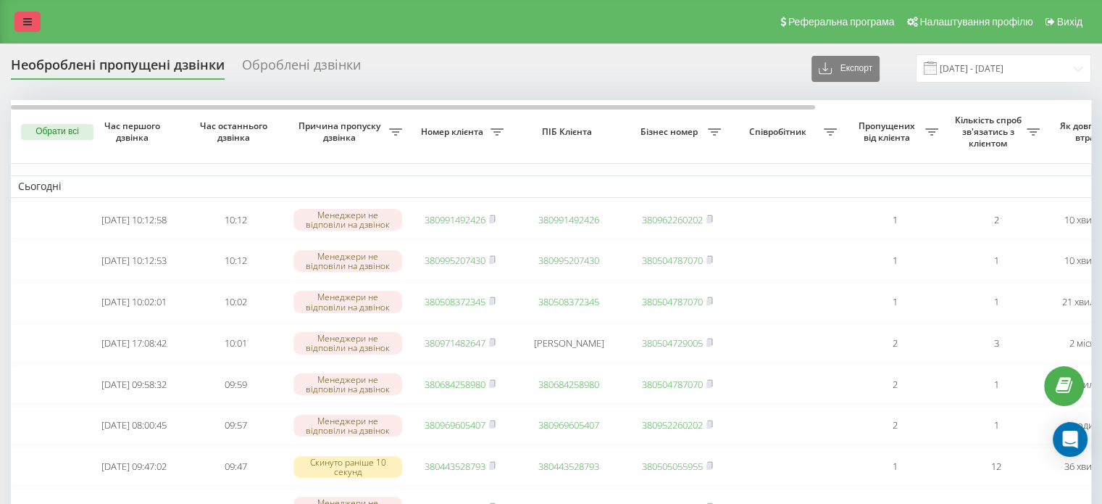
drag, startPoint x: 12, startPoint y: 18, endPoint x: 28, endPoint y: 14, distance: 17.2
click at [12, 18] on div "Реферальна програма Налаштування профілю Вихід" at bounding box center [551, 21] width 1102 height 43
click at [32, 12] on link at bounding box center [27, 22] width 26 height 20
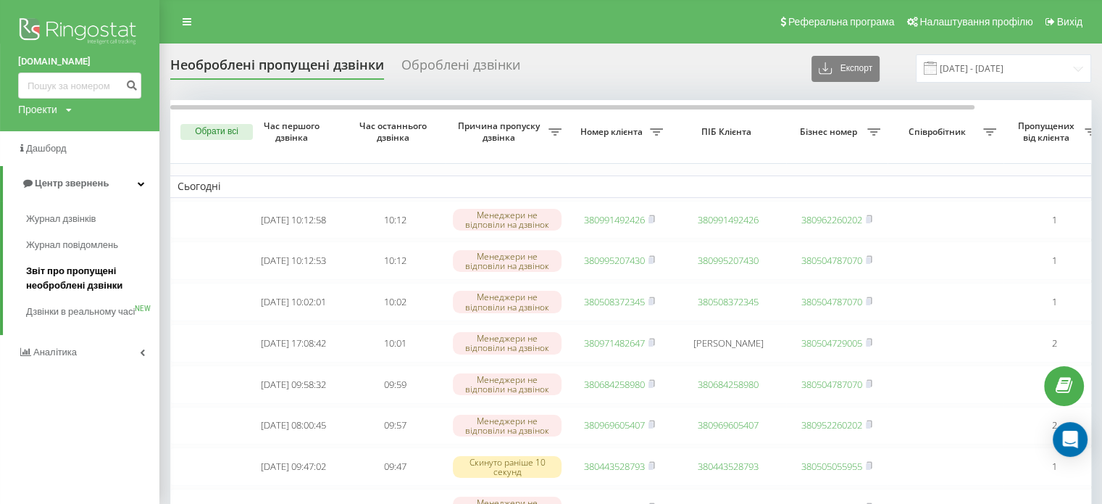
click at [81, 282] on span "Звіт про пропущені необроблені дзвінки" at bounding box center [89, 278] width 126 height 29
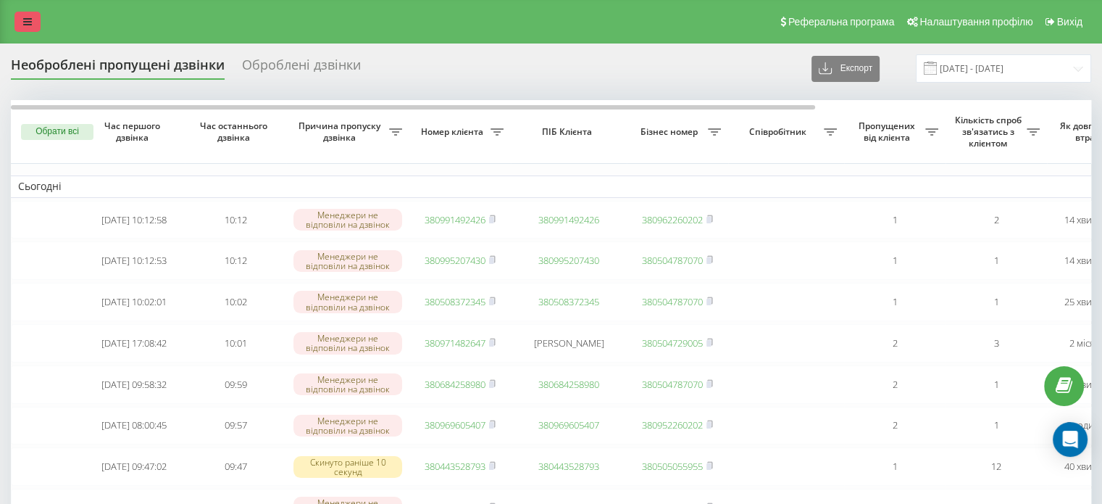
click at [22, 26] on link at bounding box center [27, 22] width 26 height 20
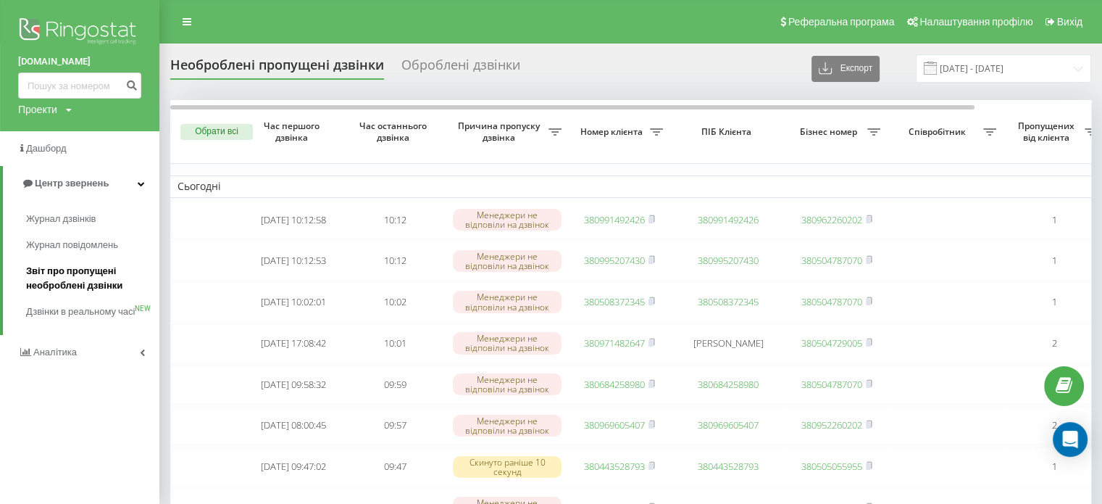
click at [70, 288] on span "Звіт про пропущені необроблені дзвінки" at bounding box center [89, 278] width 126 height 29
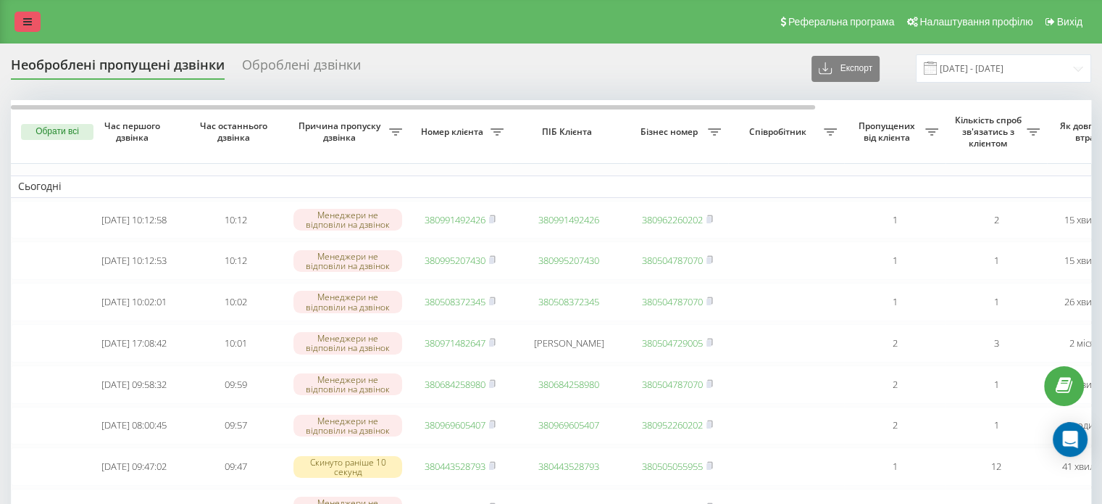
click at [33, 17] on link at bounding box center [27, 22] width 26 height 20
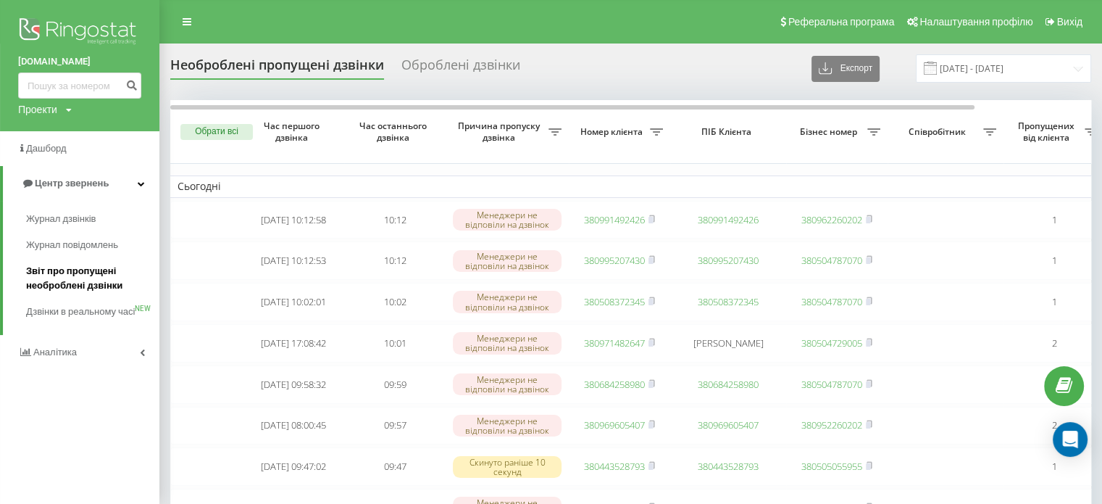
click at [80, 266] on span "Звіт про пропущені необроблені дзвінки" at bounding box center [89, 278] width 126 height 29
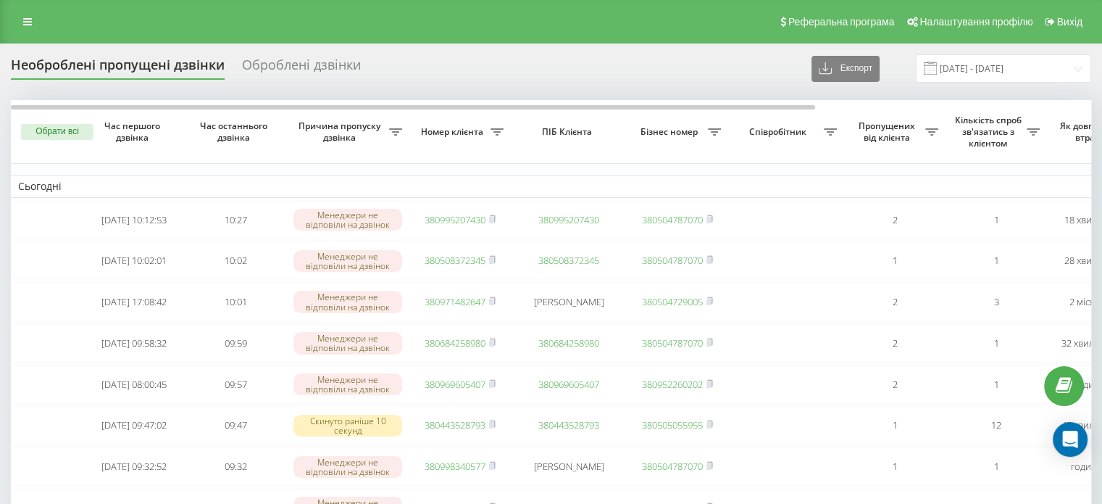
click at [33, 20] on link at bounding box center [27, 22] width 26 height 20
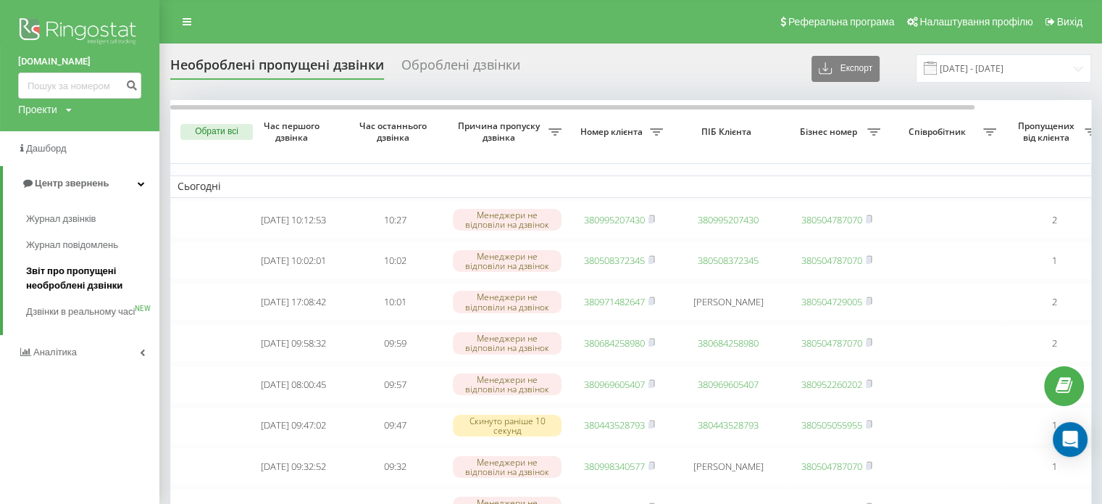
click at [61, 288] on span "Звіт про пропущені необроблені дзвінки" at bounding box center [89, 278] width 126 height 29
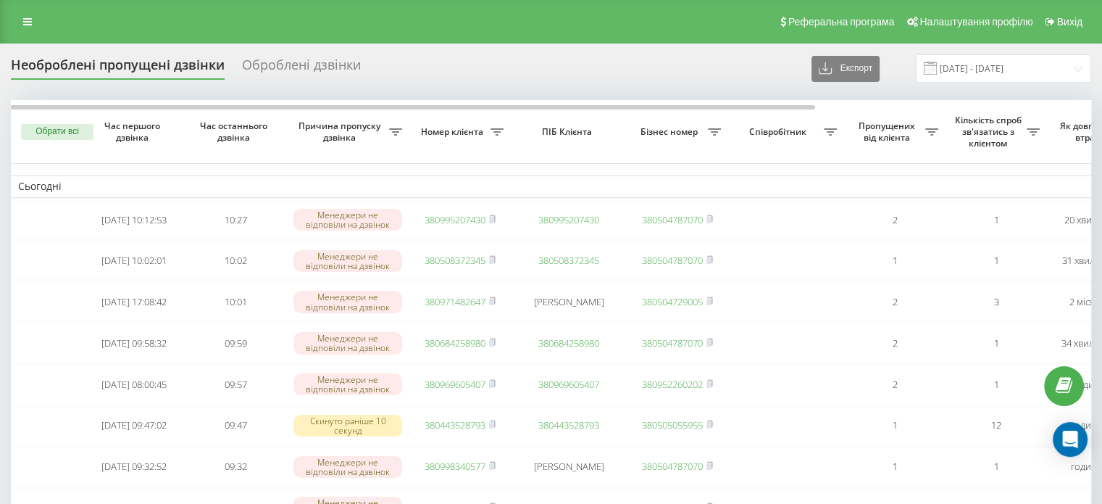
drag, startPoint x: 20, startPoint y: 22, endPoint x: 46, endPoint y: 55, distance: 42.3
click at [20, 22] on link at bounding box center [27, 22] width 26 height 20
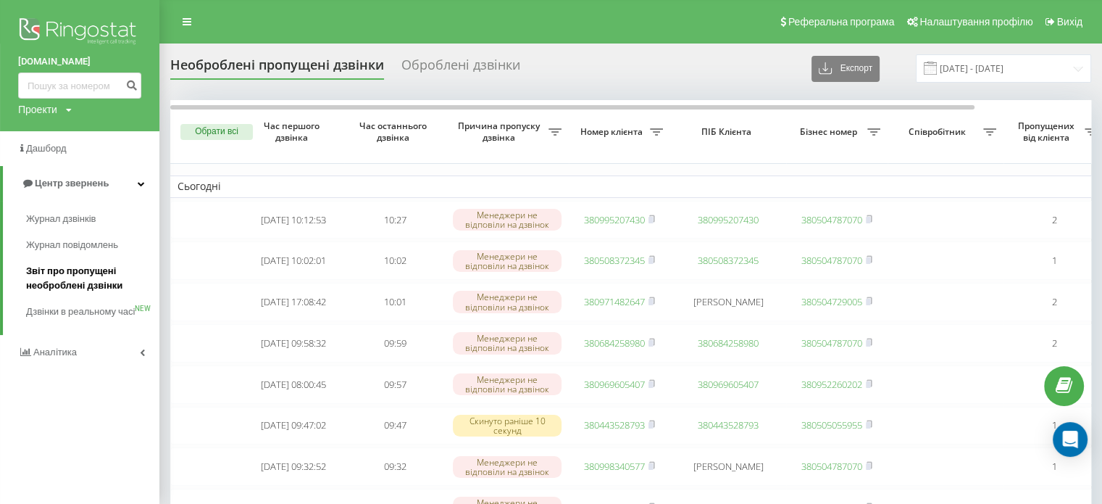
click at [61, 278] on span "Звіт про пропущені необроблені дзвінки" at bounding box center [89, 278] width 126 height 29
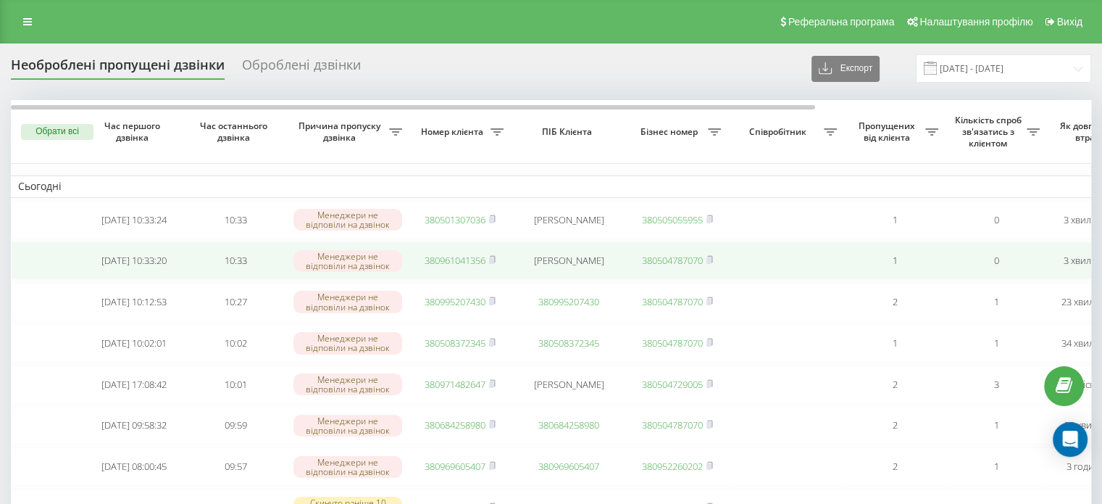
click at [493, 261] on rect at bounding box center [491, 260] width 4 height 7
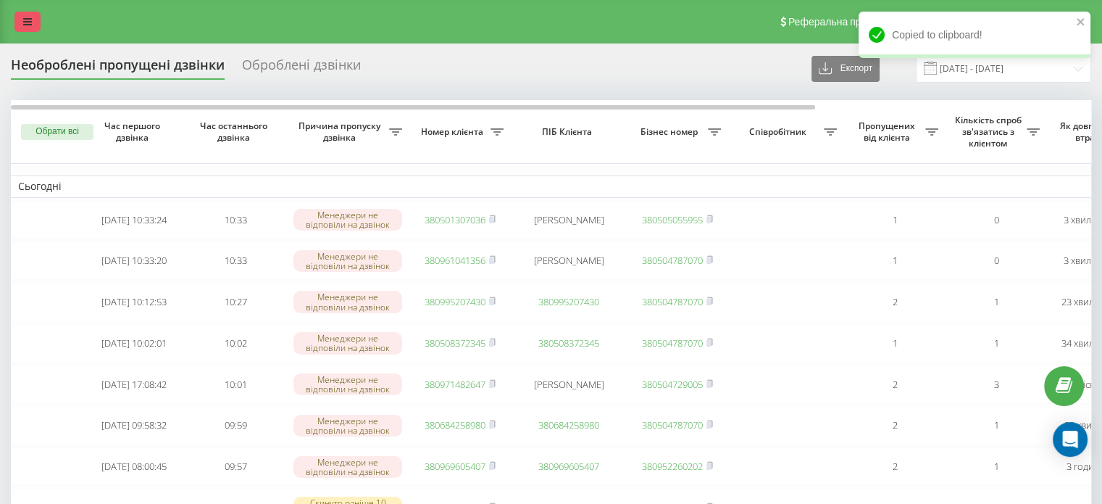
click at [39, 28] on link at bounding box center [27, 22] width 26 height 20
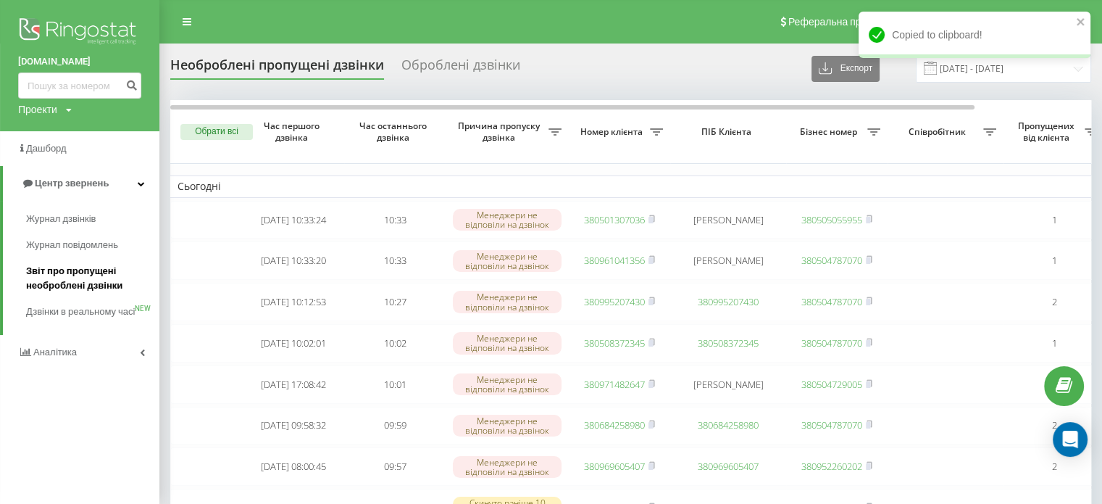
click at [43, 266] on span "Звіт про пропущені необроблені дзвінки" at bounding box center [89, 278] width 126 height 29
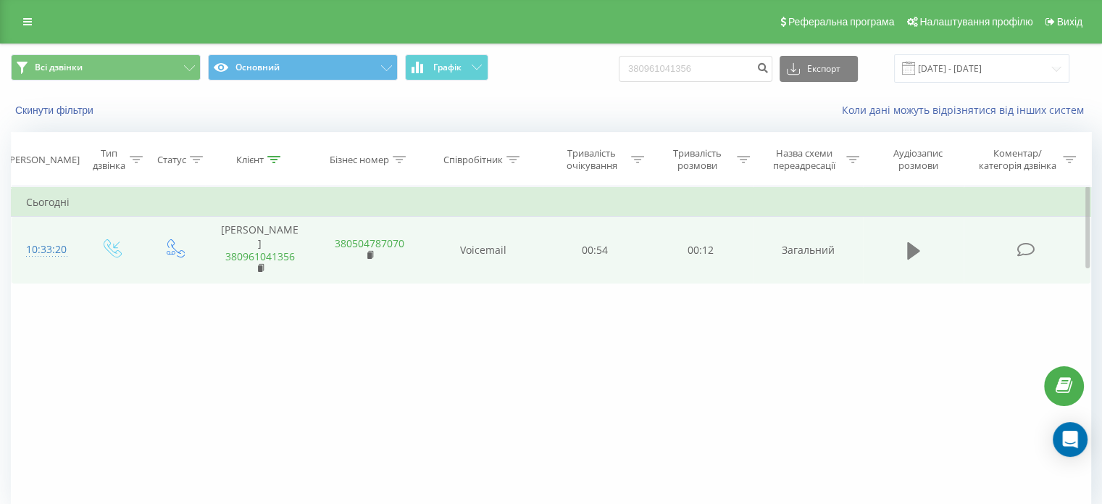
click at [916, 247] on icon at bounding box center [913, 250] width 13 height 17
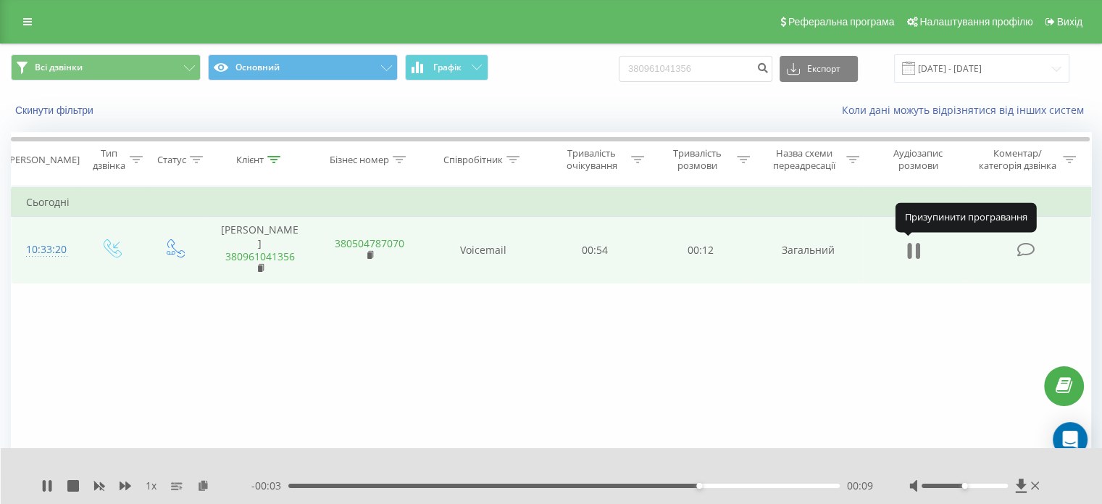
click at [909, 254] on icon at bounding box center [909, 251] width 4 height 16
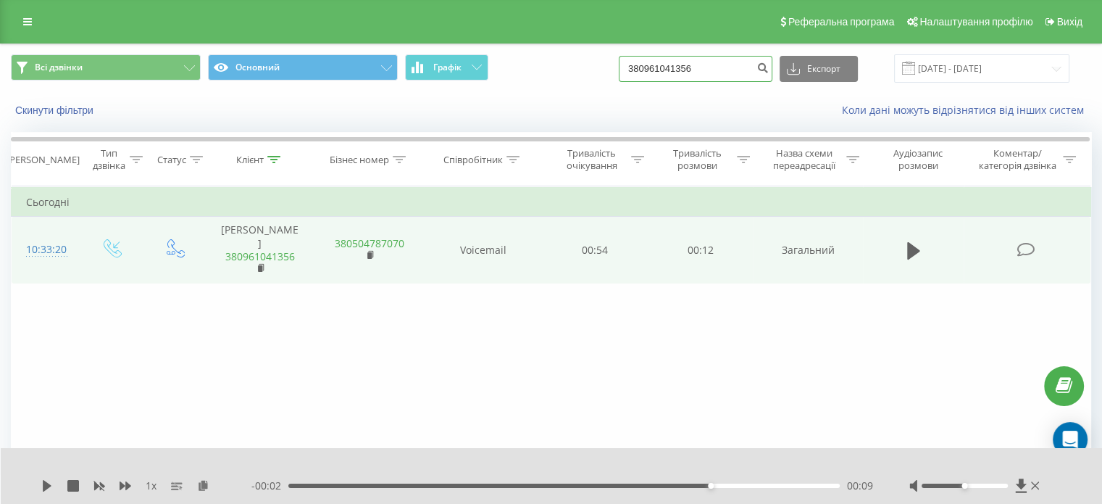
drag, startPoint x: 733, startPoint y: 69, endPoint x: 386, endPoint y: 96, distance: 348.1
click at [386, 96] on div "Всі дзвінки Основний Графік 380961041356 Експорт .csv .xls .xlsx [DATE] - [DATE…" at bounding box center [551, 85] width 1101 height 83
paste input "380686093115"
type input "380686093115"
click at [769, 69] on icon "submit" at bounding box center [762, 66] width 12 height 9
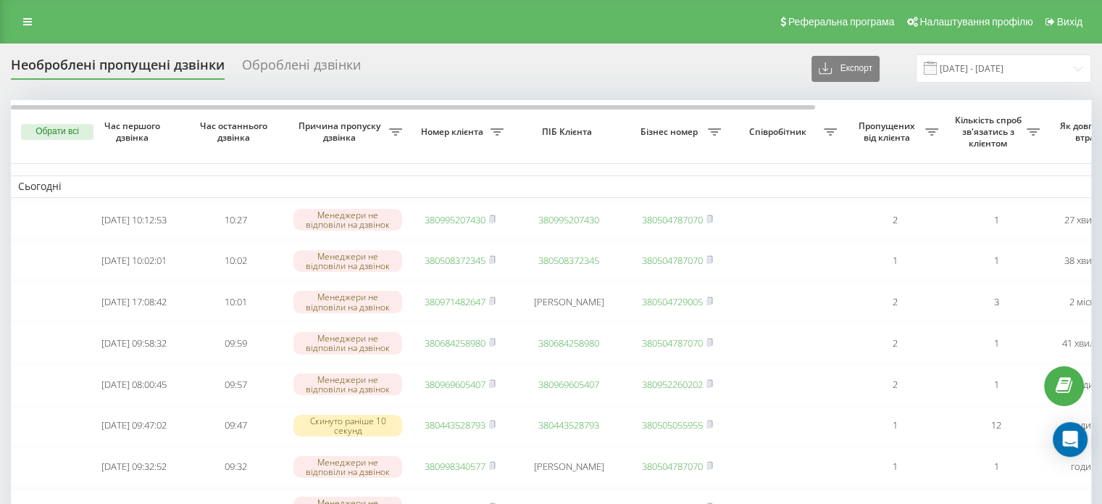
click at [43, 22] on div "Реферальна програма Налаштування профілю Вихід" at bounding box center [551, 21] width 1102 height 43
click at [35, 20] on link at bounding box center [27, 22] width 26 height 20
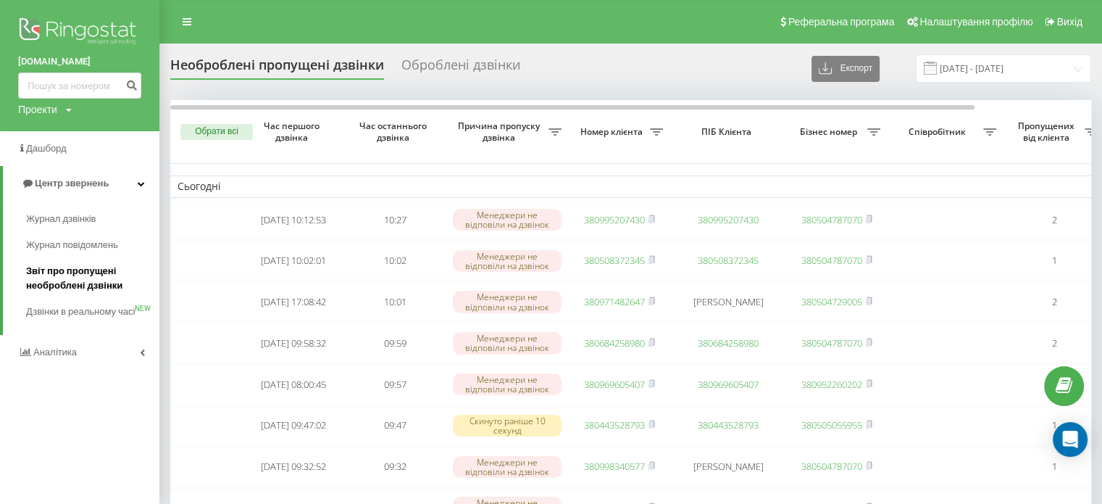
click at [49, 269] on span "Звіт про пропущені необроблені дзвінки" at bounding box center [89, 278] width 126 height 29
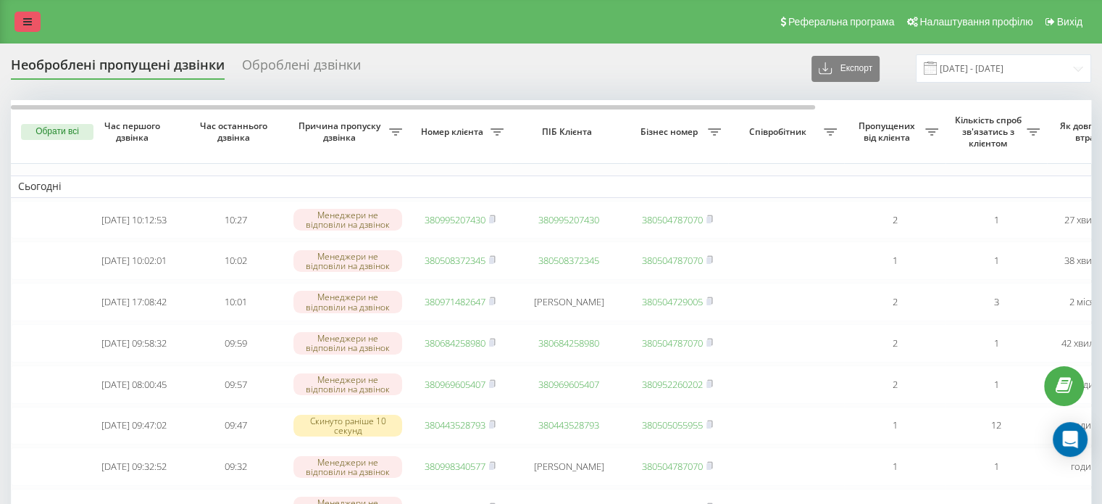
click at [32, 12] on link at bounding box center [27, 22] width 26 height 20
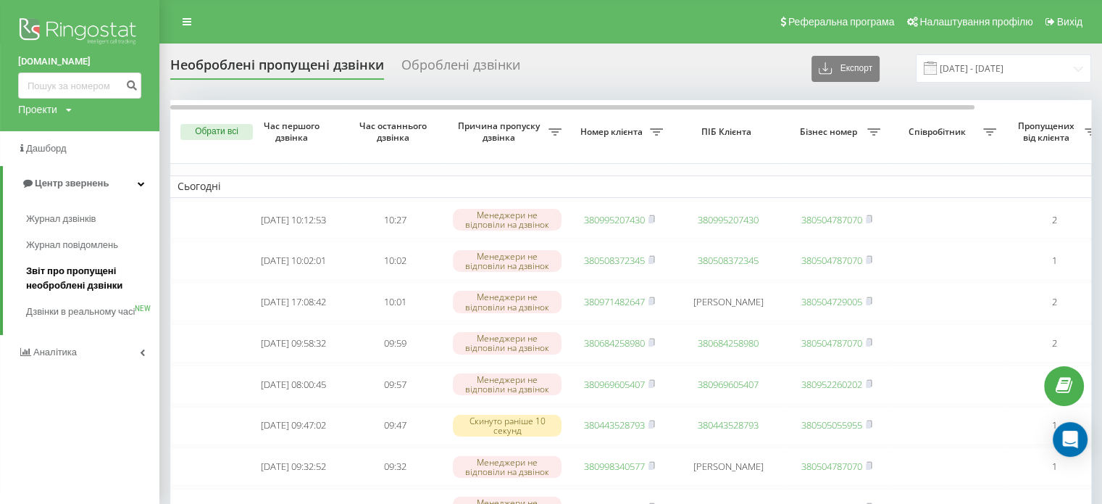
click at [103, 291] on span "Звіт про пропущені необроблені дзвінки" at bounding box center [89, 278] width 126 height 29
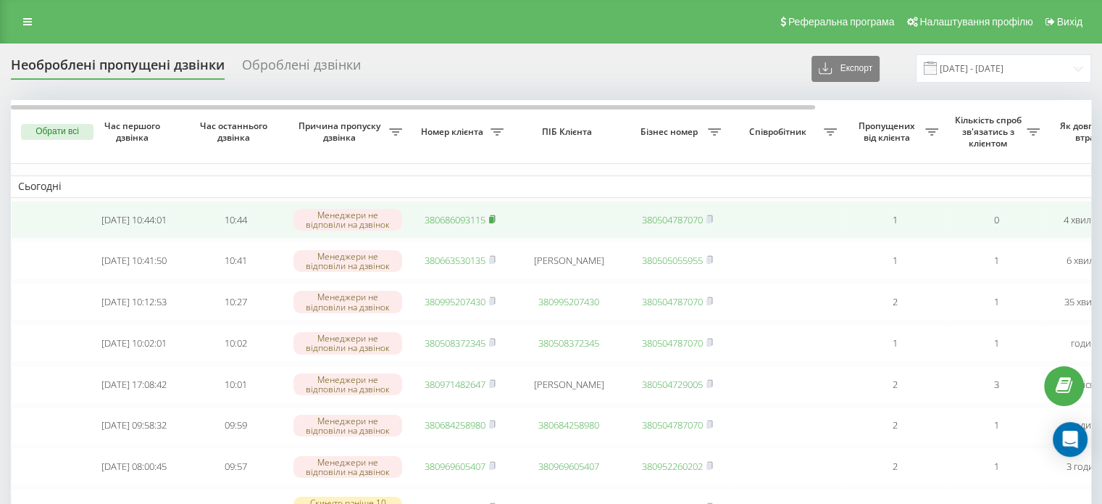
click at [492, 215] on icon at bounding box center [492, 217] width 5 height 7
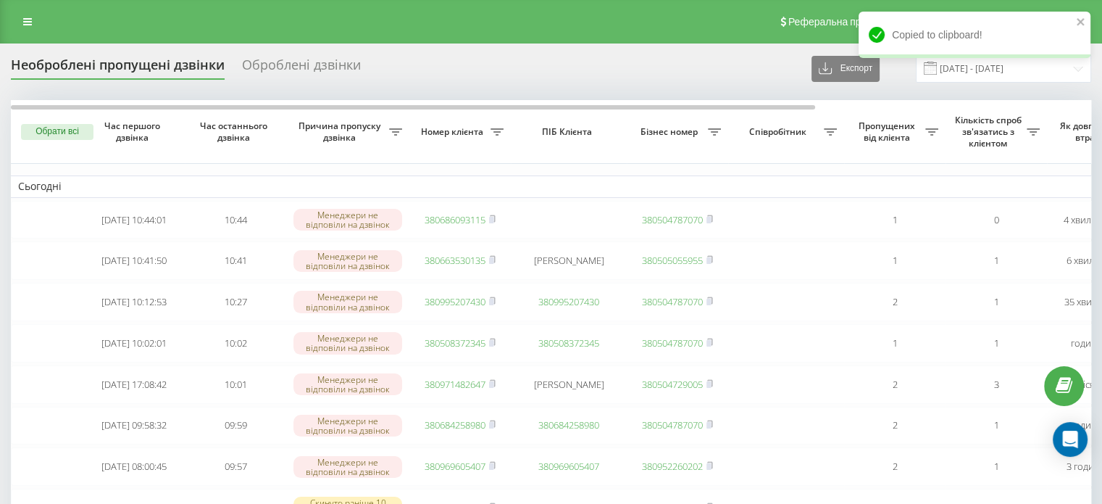
drag, startPoint x: 21, startPoint y: 16, endPoint x: 27, endPoint y: 36, distance: 21.1
click at [21, 16] on link at bounding box center [27, 22] width 26 height 20
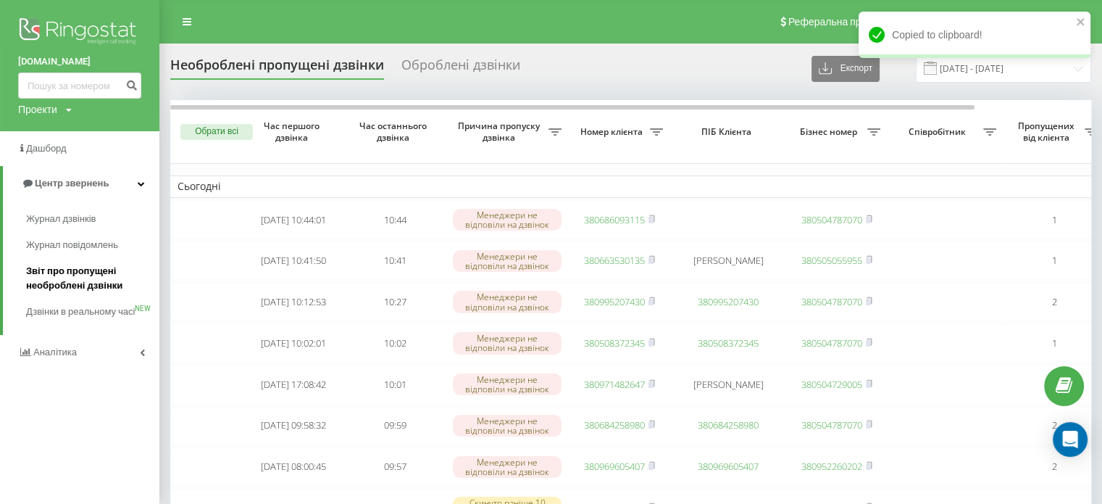
click at [68, 279] on span "Звіт про пропущені необроблені дзвінки" at bounding box center [89, 278] width 126 height 29
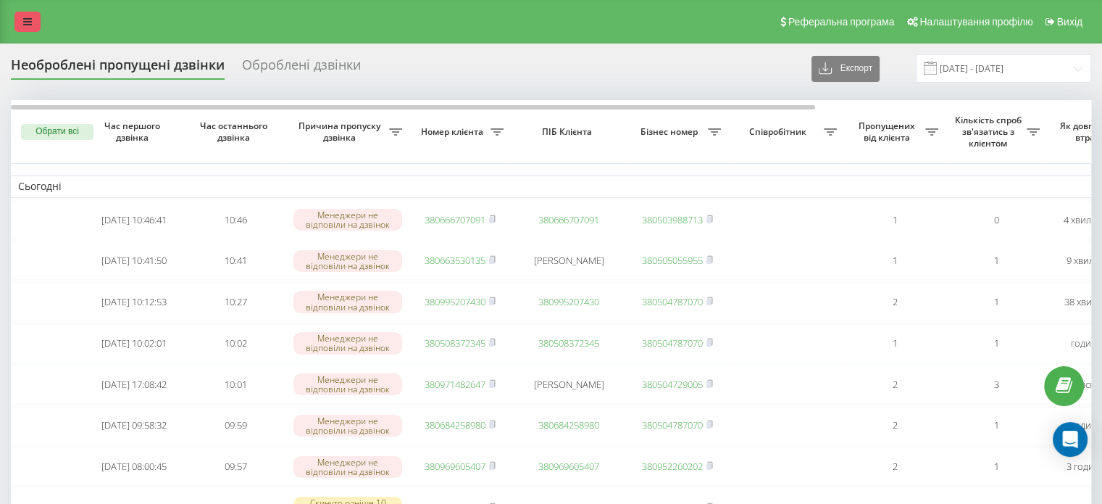
click at [29, 25] on icon at bounding box center [27, 22] width 9 height 10
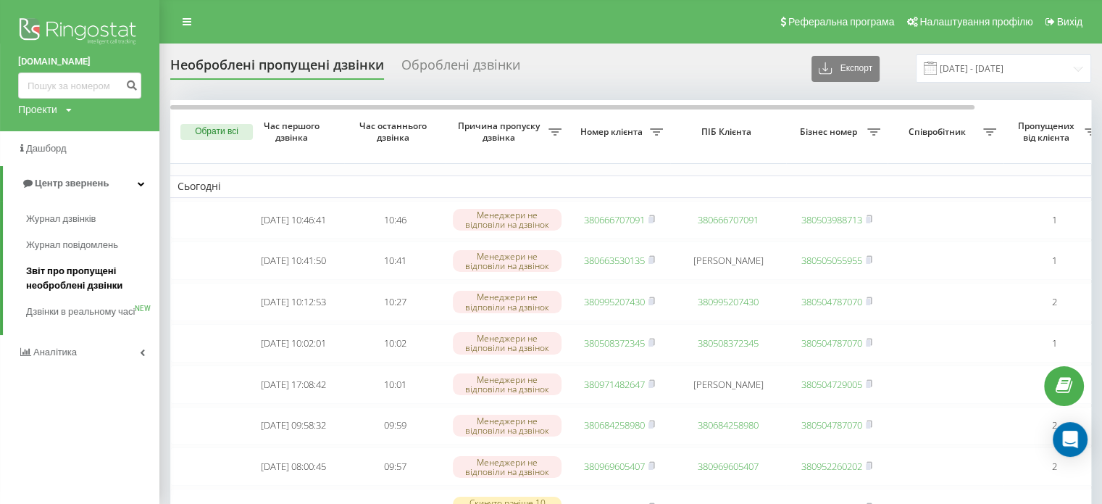
click at [70, 277] on span "Звіт про пропущені необроблені дзвінки" at bounding box center [89, 278] width 126 height 29
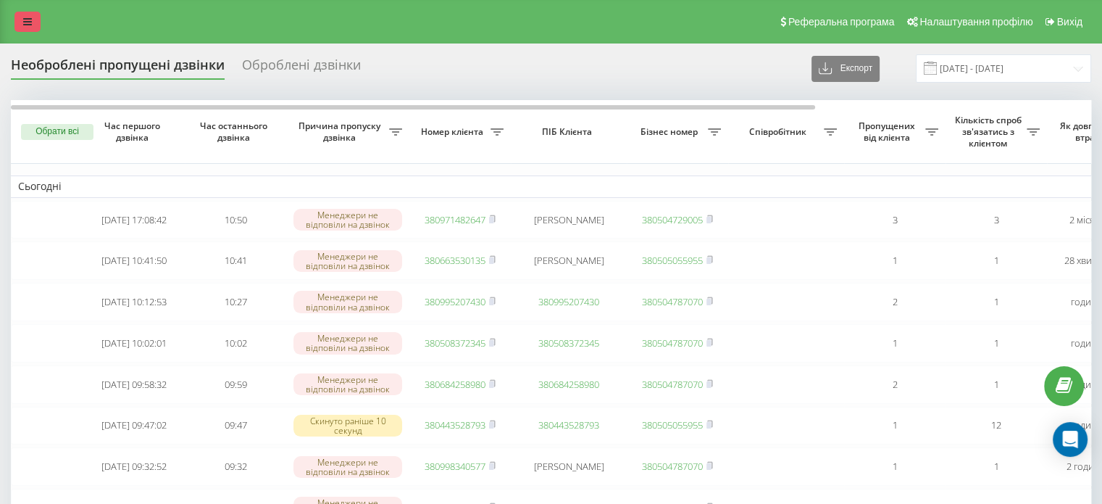
click at [26, 17] on icon at bounding box center [27, 22] width 9 height 10
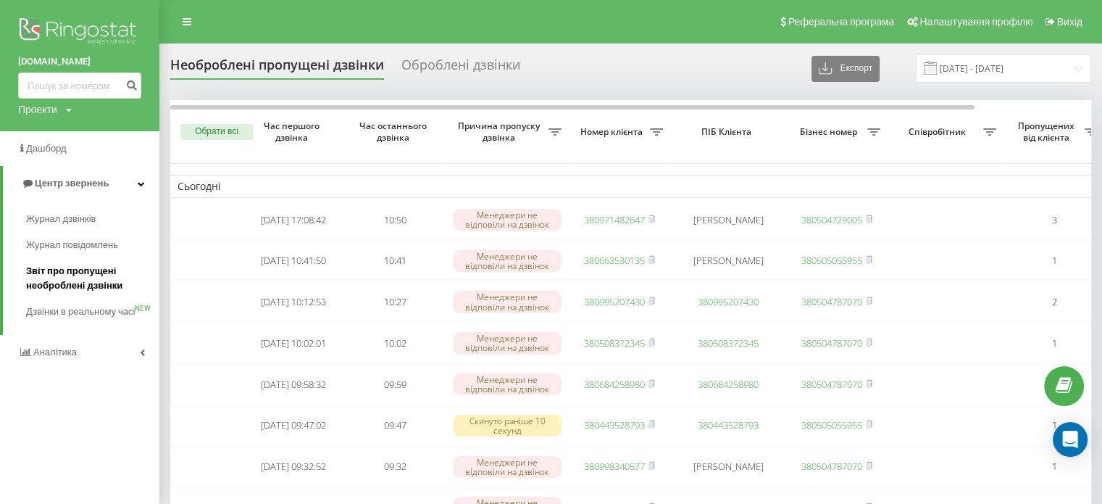
click at [64, 277] on span "Звіт про пропущені необроблені дзвінки" at bounding box center [89, 278] width 126 height 29
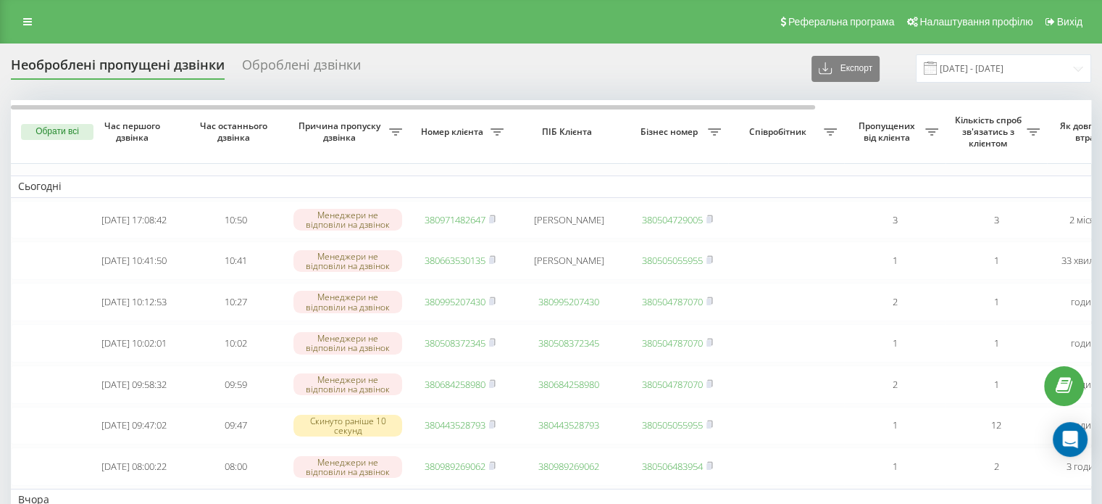
drag, startPoint x: 25, startPoint y: 22, endPoint x: 64, endPoint y: 86, distance: 75.2
click at [25, 22] on icon at bounding box center [27, 22] width 9 height 10
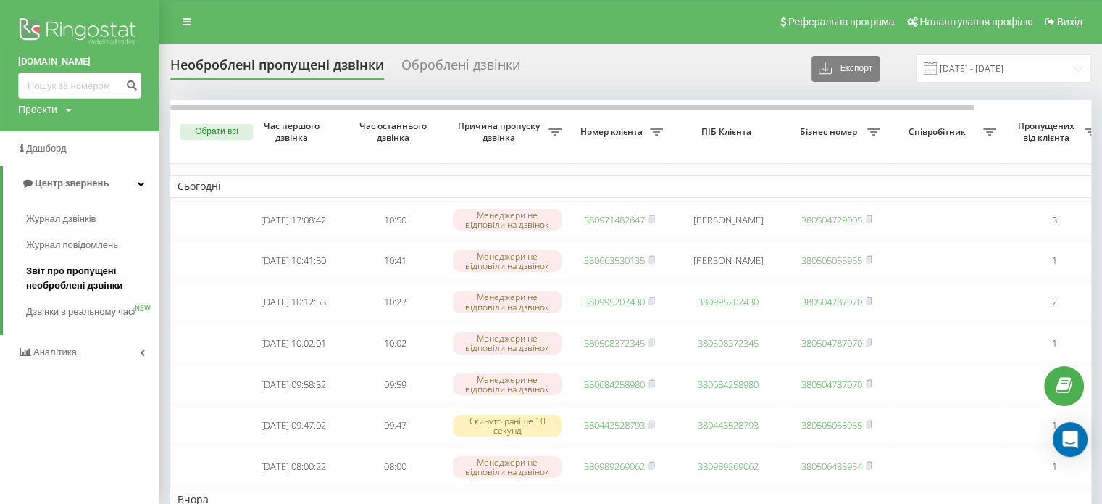
click at [73, 288] on span "Звіт про пропущені необроблені дзвінки" at bounding box center [89, 278] width 126 height 29
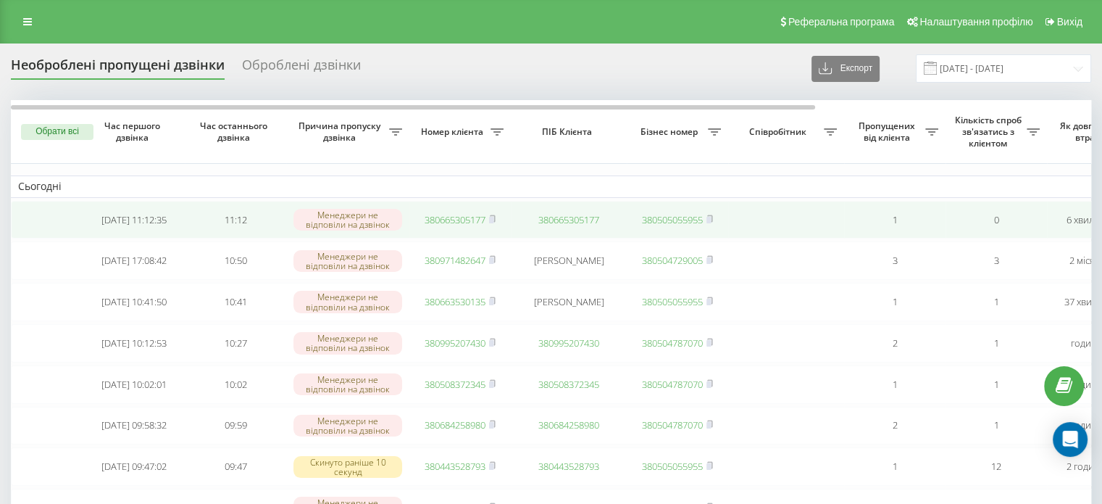
drag, startPoint x: 493, startPoint y: 217, endPoint x: 495, endPoint y: 228, distance: 11.1
click at [493, 217] on rect at bounding box center [491, 220] width 4 height 7
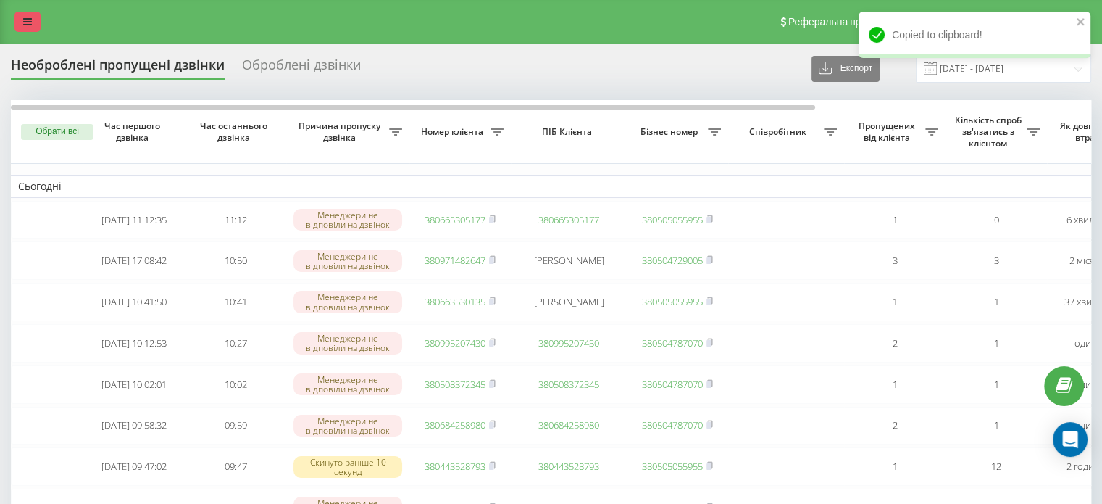
click at [23, 19] on icon at bounding box center [27, 22] width 9 height 10
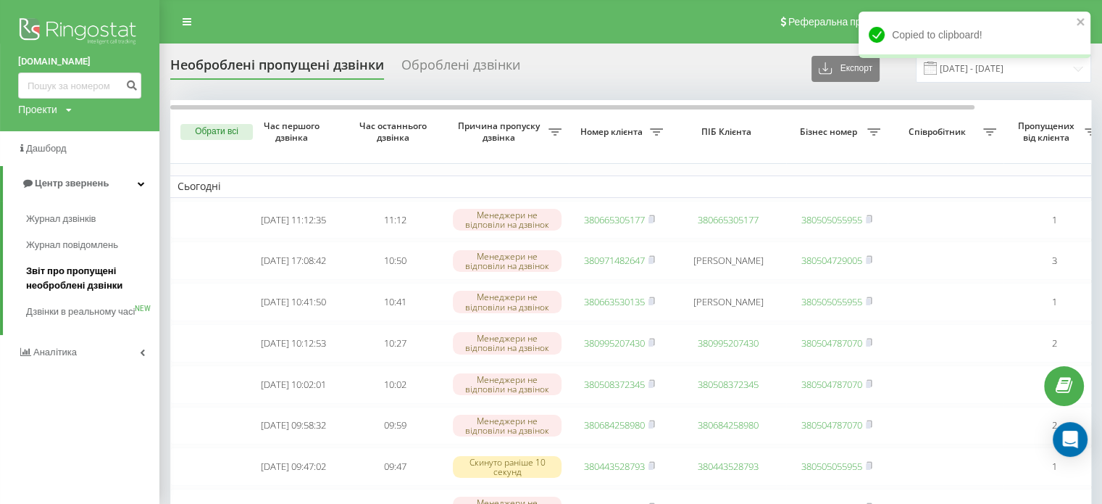
click at [93, 289] on span "Звіт про пропущені необроблені дзвінки" at bounding box center [89, 278] width 126 height 29
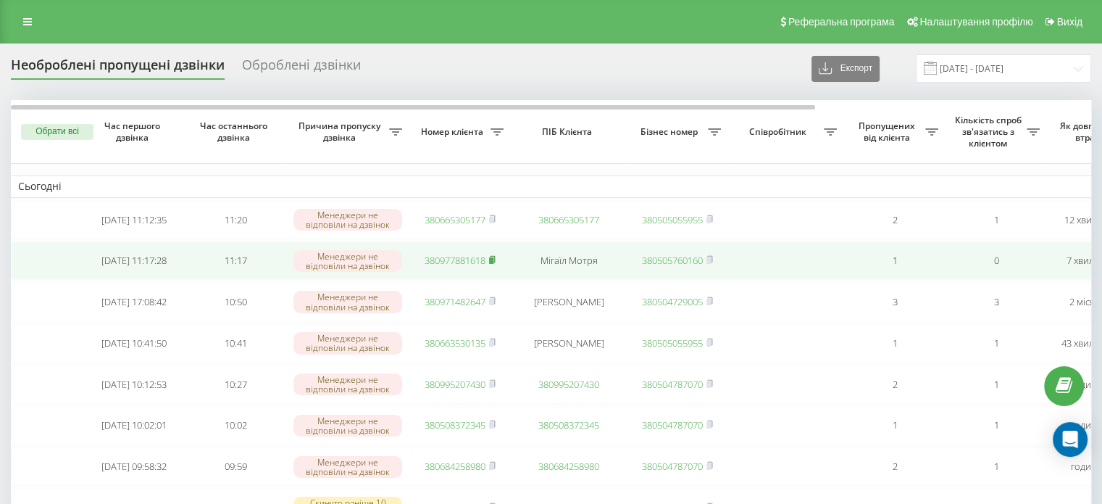
click at [492, 262] on rect at bounding box center [491, 260] width 4 height 7
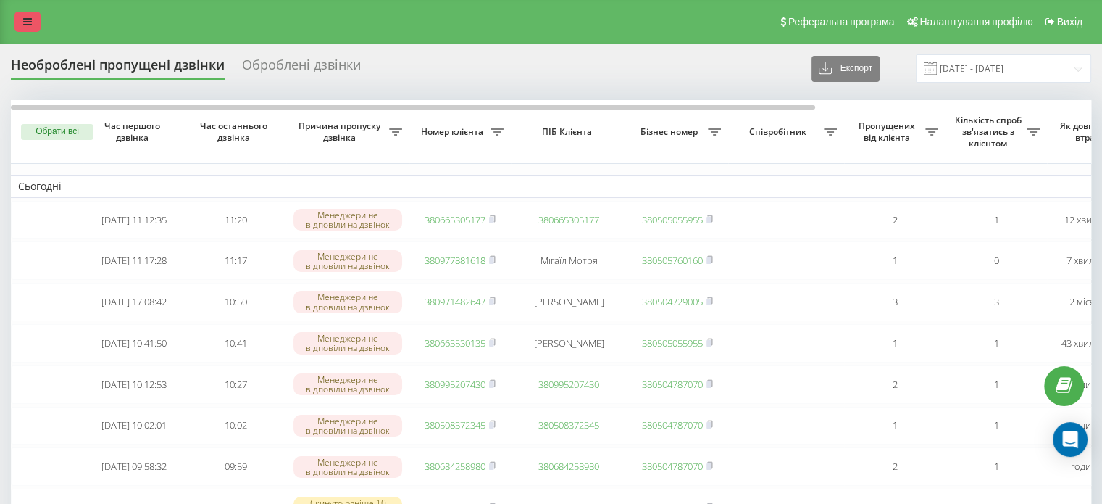
click at [36, 17] on link at bounding box center [27, 22] width 26 height 20
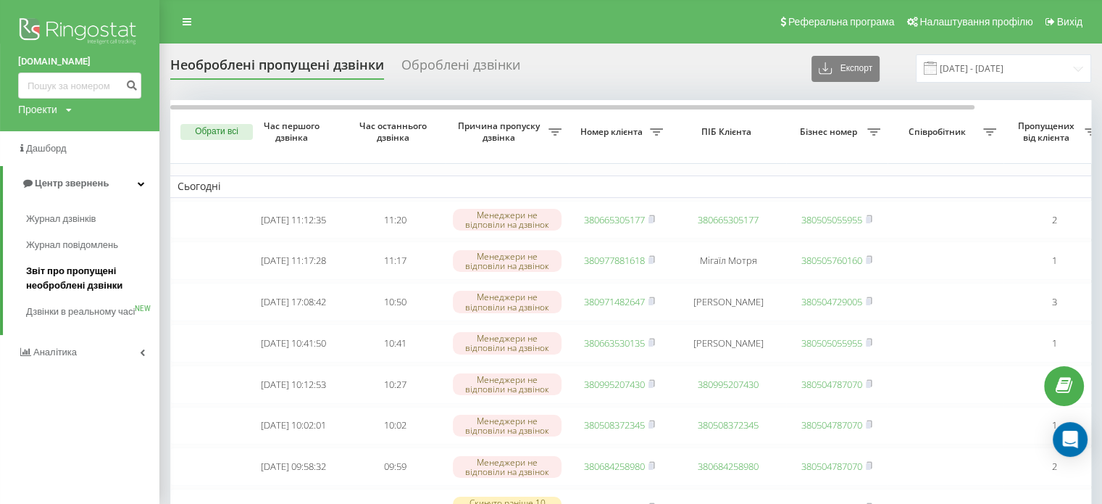
click at [56, 274] on span "Звіт про пропущені необроблені дзвінки" at bounding box center [89, 278] width 126 height 29
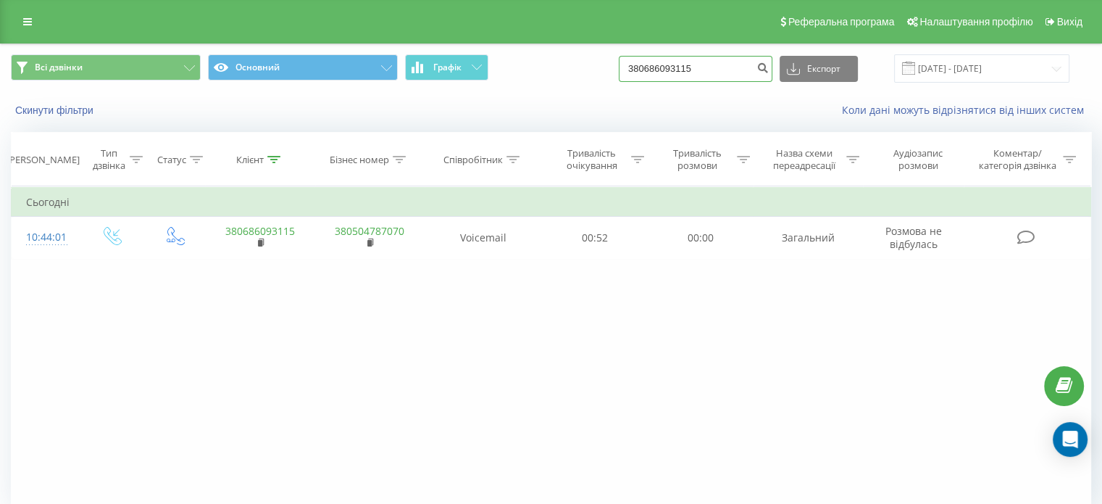
drag, startPoint x: 714, startPoint y: 65, endPoint x: 572, endPoint y: 34, distance: 145.4
click at [572, 34] on div "Реферальна програма Налаштування профілю Вихід Всі дзвінки Основний Графік 3806…" at bounding box center [551, 283] width 1102 height 567
paste input "977881618"
type input "380977881618"
click at [769, 66] on icon "submit" at bounding box center [762, 66] width 12 height 9
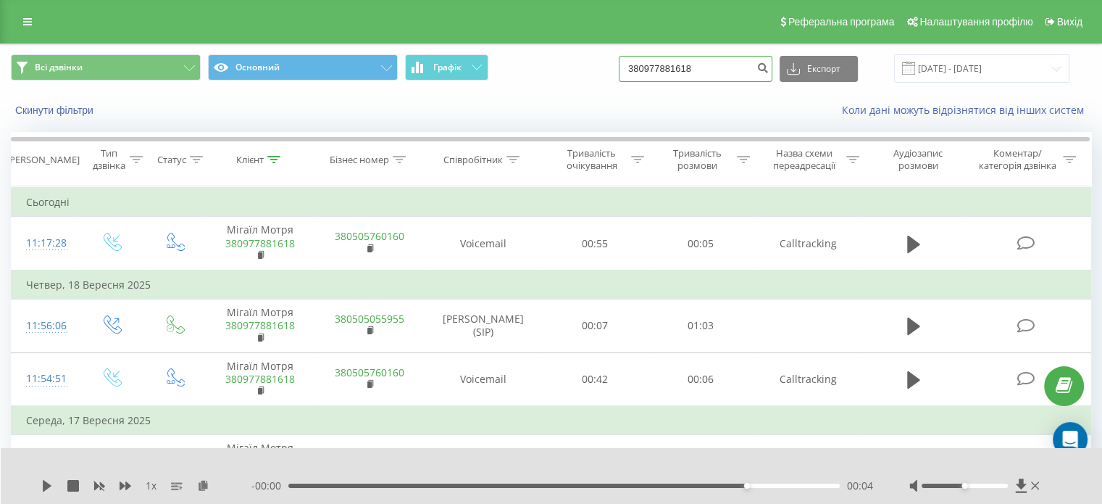
drag, startPoint x: 719, startPoint y: 73, endPoint x: 528, endPoint y: 117, distance: 195.6
click at [528, 117] on div "Всі дзвінки Основний Графік 380977881618 Експорт .csv .xls .xlsx 22.06.2025 - 2…" at bounding box center [551, 85] width 1101 height 83
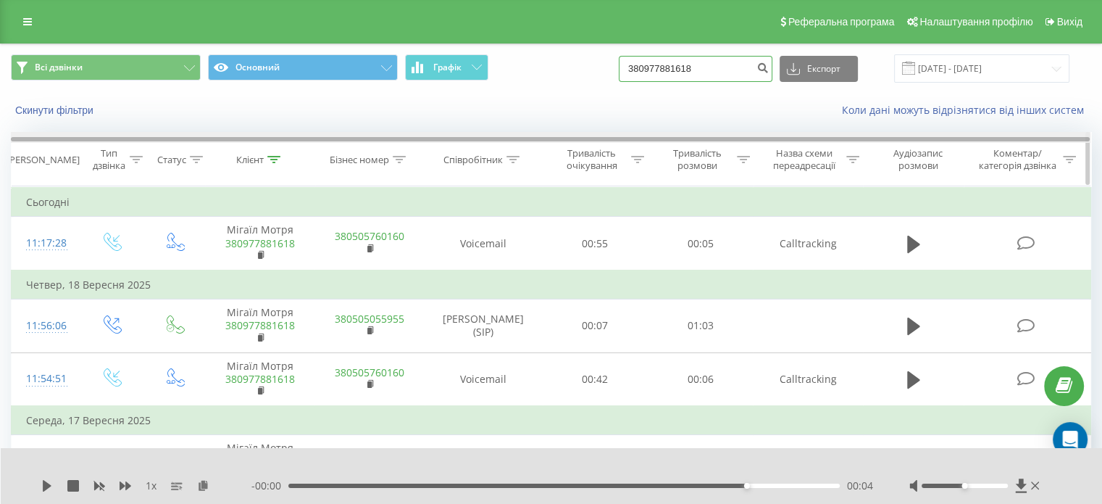
paste input "9759209"
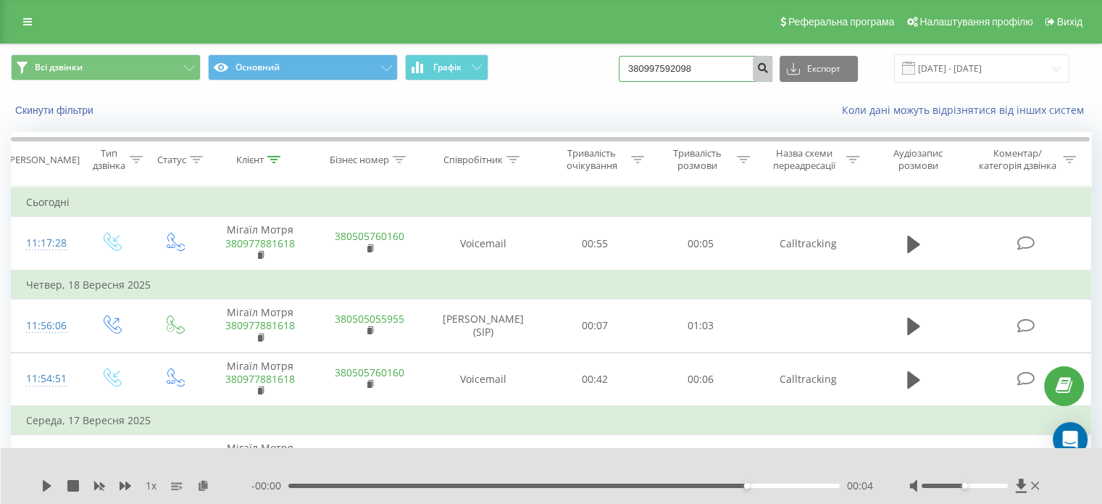
type input "380997592098"
click at [769, 63] on icon "submit" at bounding box center [762, 66] width 12 height 9
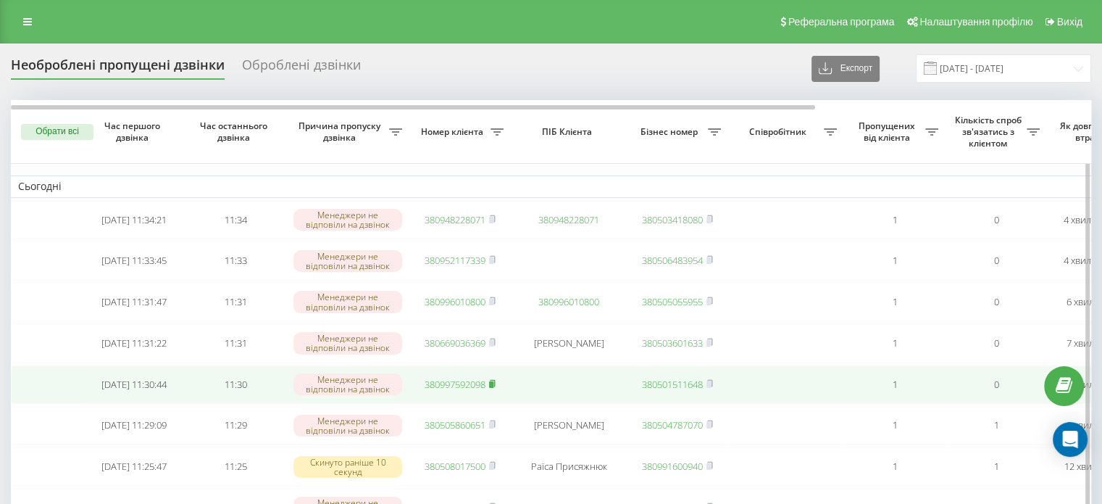
click at [494, 386] on span at bounding box center [492, 383] width 7 height 13
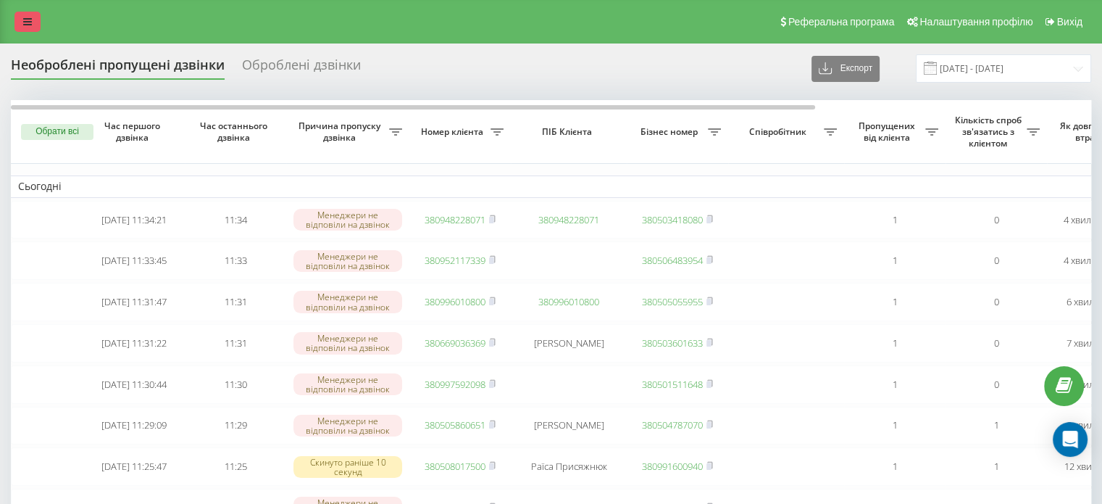
click at [36, 19] on link at bounding box center [27, 22] width 26 height 20
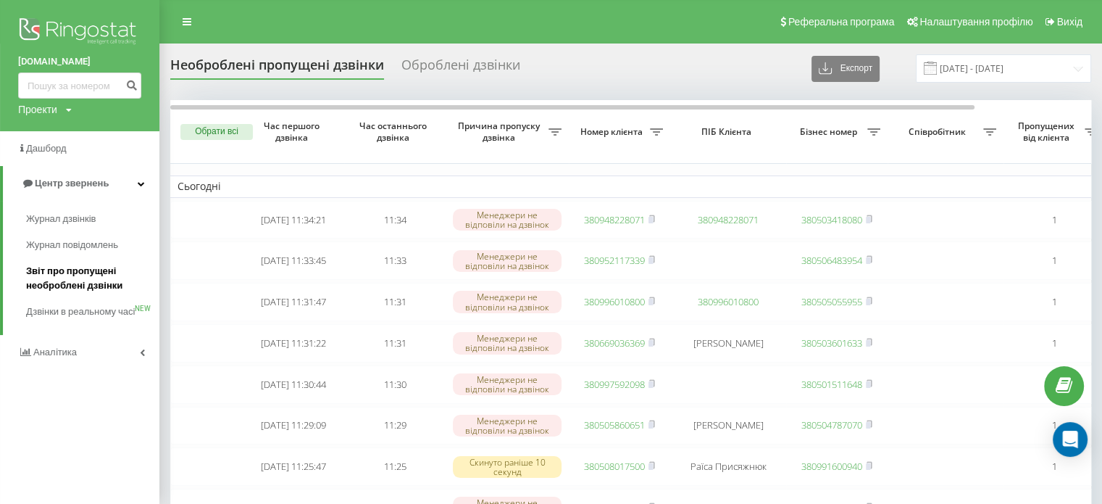
click at [89, 277] on span "Звіт про пропущені необроблені дзвінки" at bounding box center [89, 278] width 126 height 29
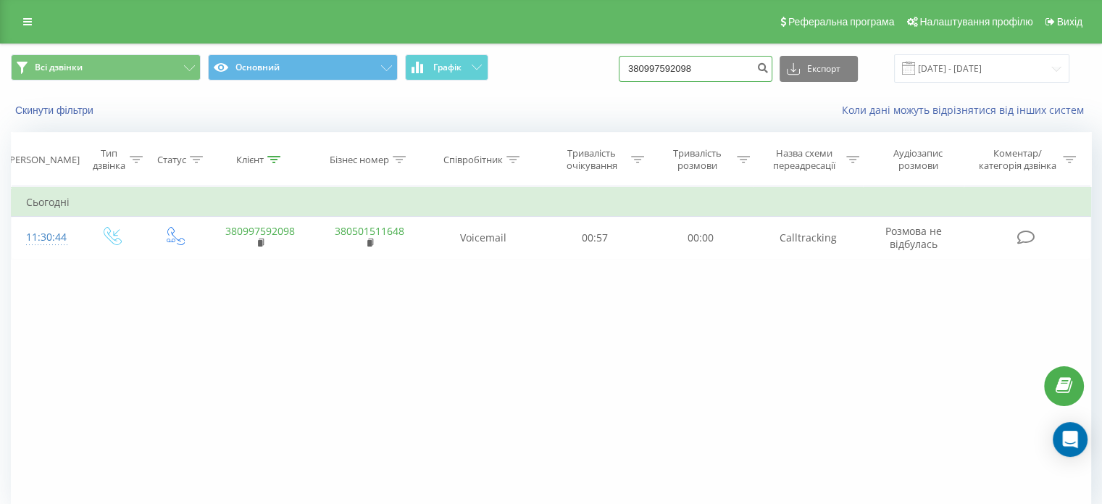
drag, startPoint x: 628, startPoint y: 83, endPoint x: 564, endPoint y: 93, distance: 65.2
click at [564, 93] on div "Всі дзвінки Основний Графік 380997592098 Експорт .csv .xls .xlsx 22.06.2025 - 2…" at bounding box center [551, 85] width 1101 height 83
paste input "52117339"
drag, startPoint x: 727, startPoint y: 72, endPoint x: 542, endPoint y: 72, distance: 184.8
click at [542, 72] on div "Всі дзвінки Основний Графік 380952117339 Експорт .csv .xls .xlsx 22.06.2025 - 2…" at bounding box center [551, 68] width 1080 height 28
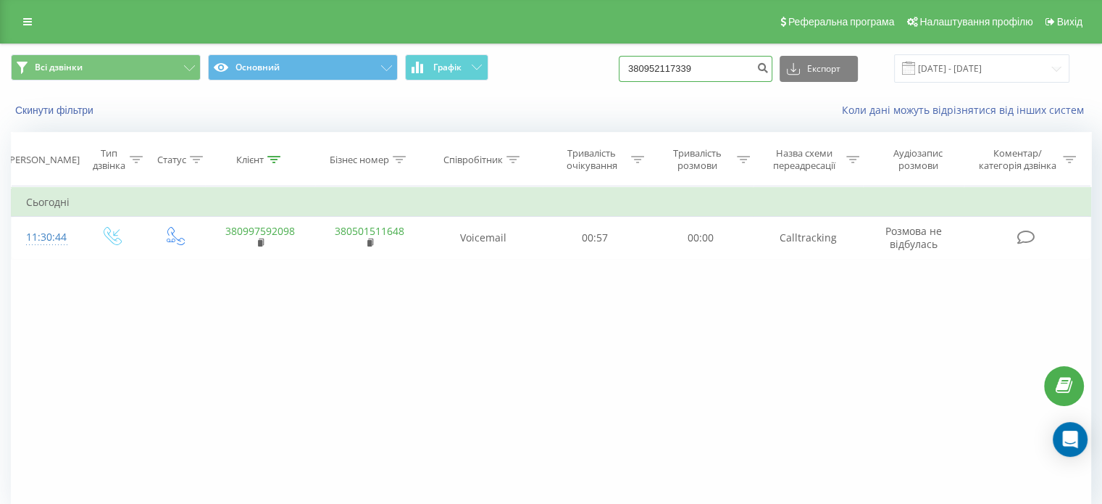
paste input "89196762"
type input "380989196762"
click at [769, 67] on icon "submit" at bounding box center [762, 66] width 12 height 9
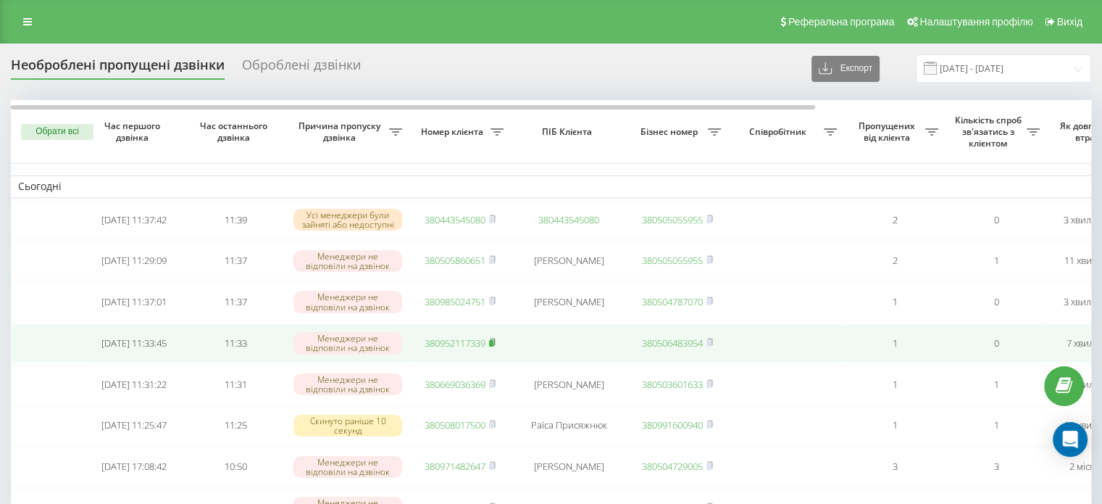
click at [493, 346] on rect at bounding box center [491, 343] width 4 height 7
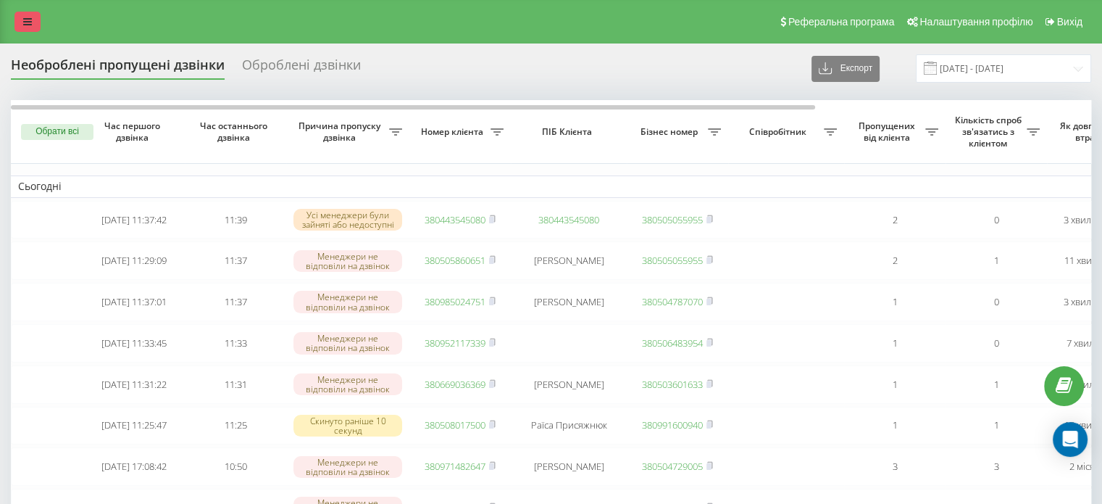
click at [28, 17] on icon at bounding box center [27, 22] width 9 height 10
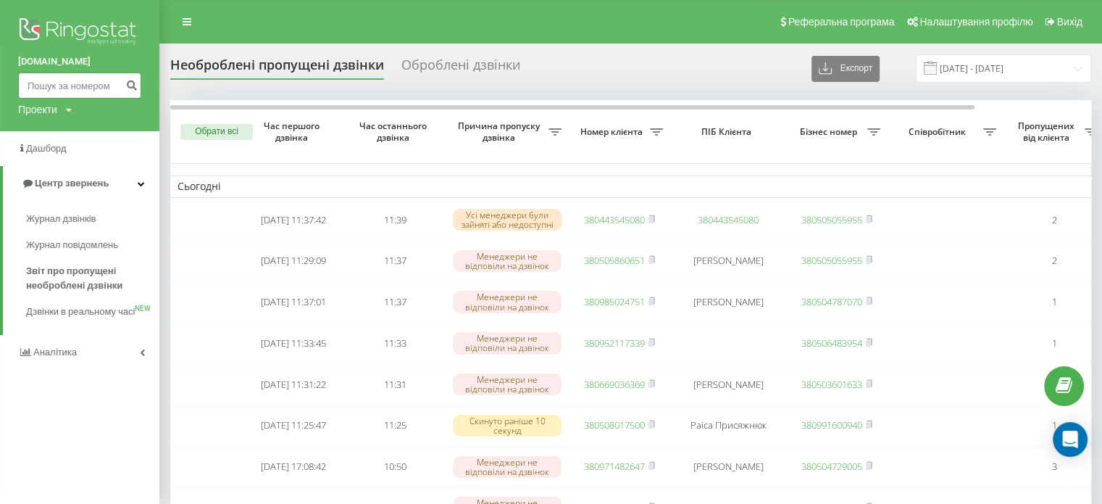
click at [54, 91] on input at bounding box center [79, 85] width 123 height 26
paste input "380663530135"
type input "380663530135"
click at [135, 87] on icon "submit" at bounding box center [131, 83] width 12 height 9
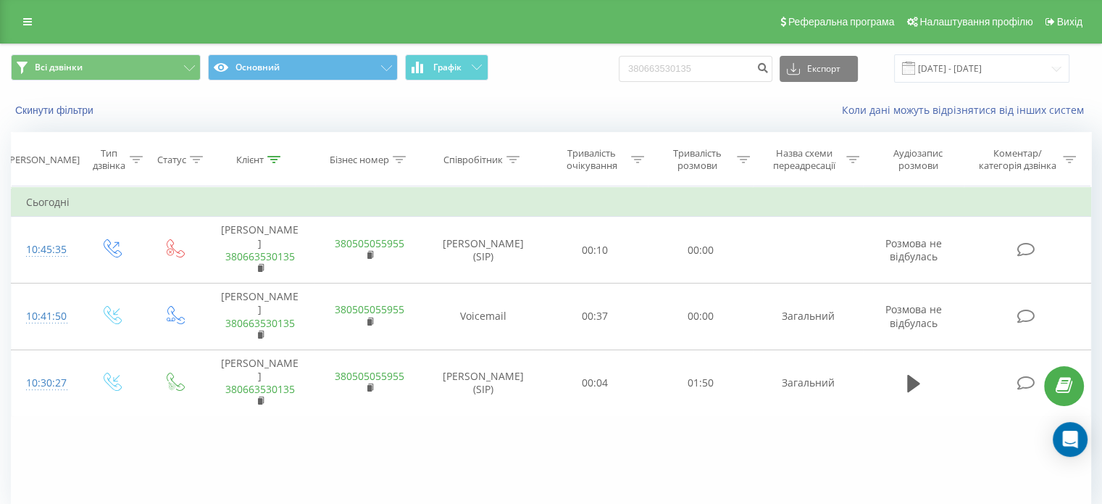
drag, startPoint x: 18, startPoint y: 14, endPoint x: 49, endPoint y: 43, distance: 42.6
click at [18, 14] on link at bounding box center [27, 22] width 26 height 20
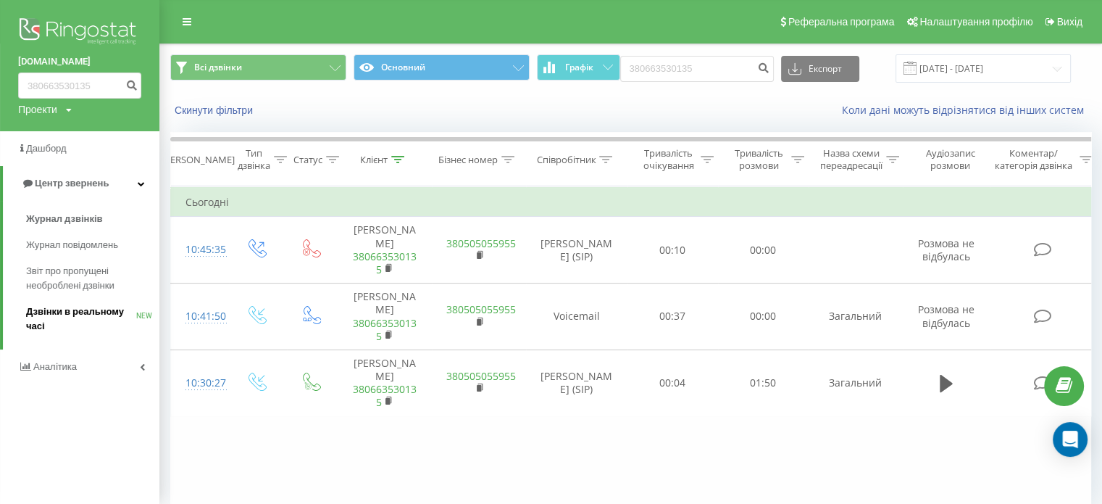
click at [70, 304] on span "Дзвінки в реальному часі" at bounding box center [81, 318] width 110 height 29
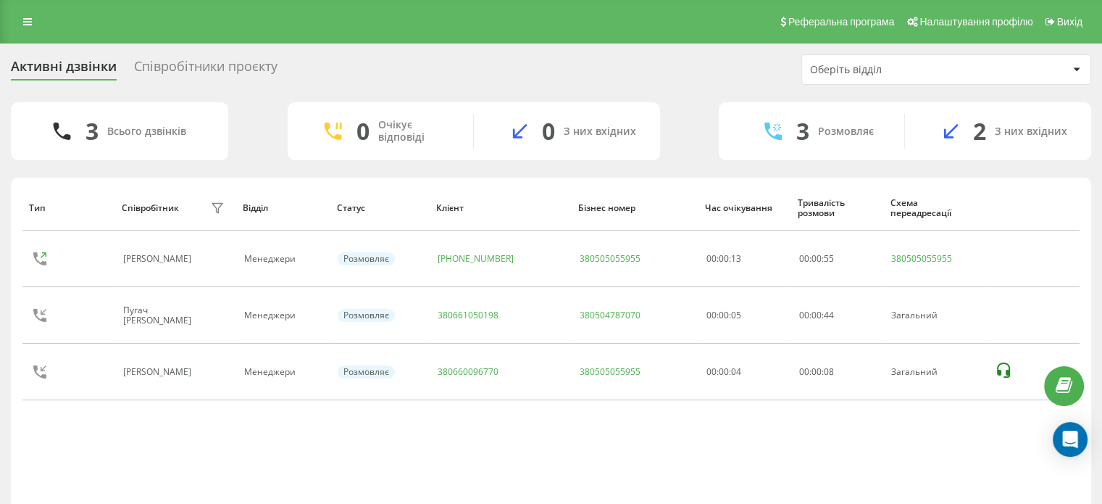
click at [40, 14] on link at bounding box center [27, 22] width 26 height 20
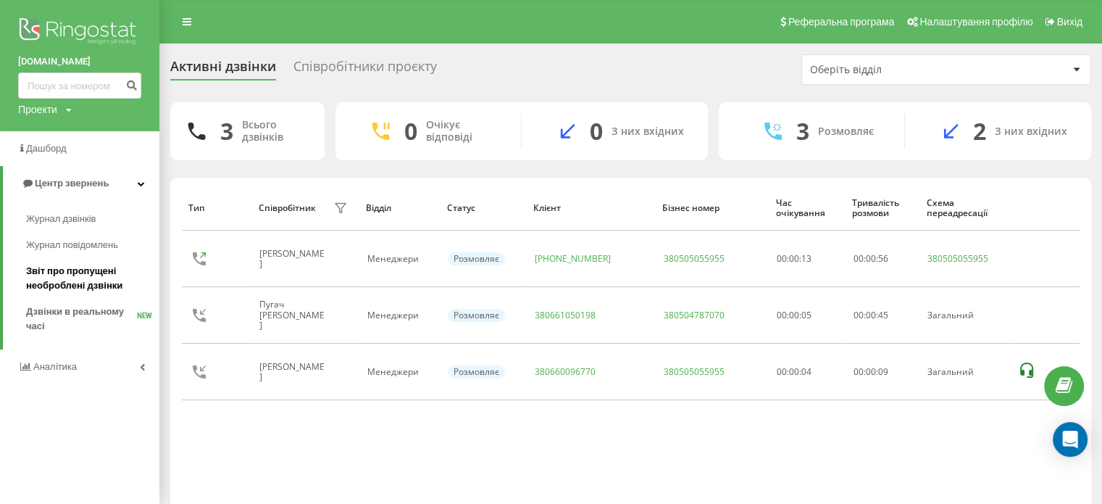
click at [67, 277] on span "Звіт про пропущені необроблені дзвінки" at bounding box center [89, 278] width 126 height 29
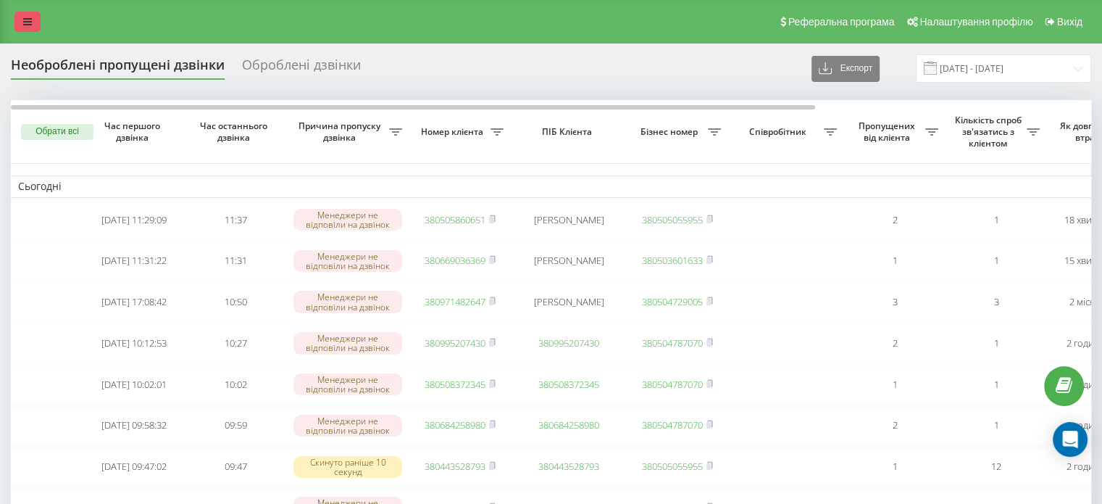
click at [27, 26] on icon at bounding box center [27, 22] width 9 height 10
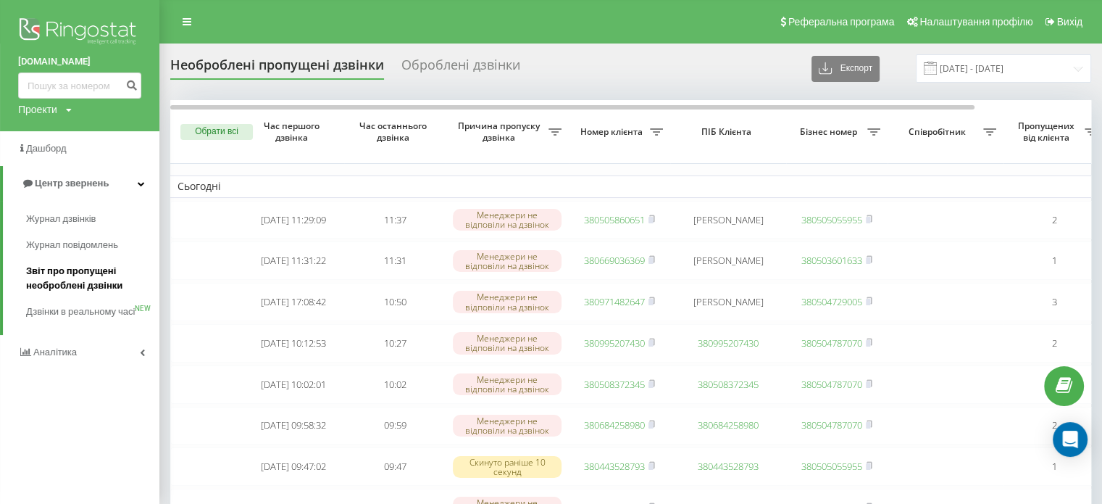
click at [76, 283] on span "Звіт про пропущені необроблені дзвінки" at bounding box center [89, 278] width 126 height 29
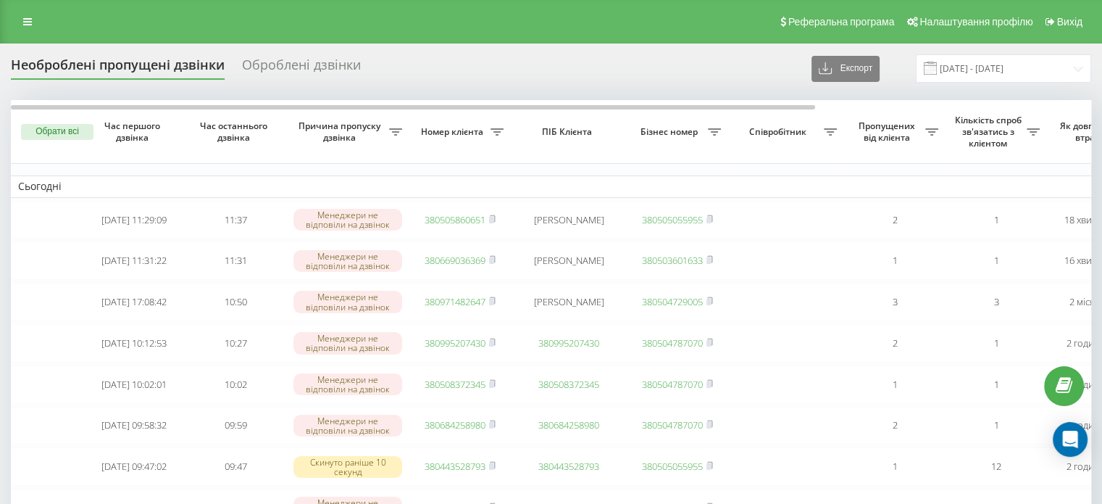
drag, startPoint x: 26, startPoint y: 23, endPoint x: 29, endPoint y: 35, distance: 11.9
click at [26, 23] on icon at bounding box center [27, 22] width 9 height 10
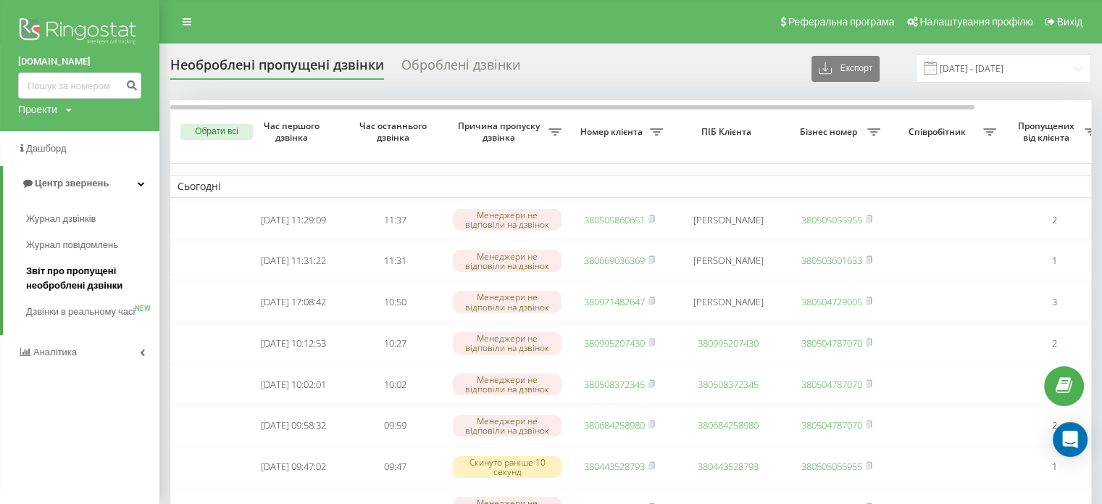
click at [109, 279] on span "Звіт про пропущені необроблені дзвінки" at bounding box center [89, 278] width 126 height 29
click at [190, 22] on icon at bounding box center [187, 22] width 9 height 10
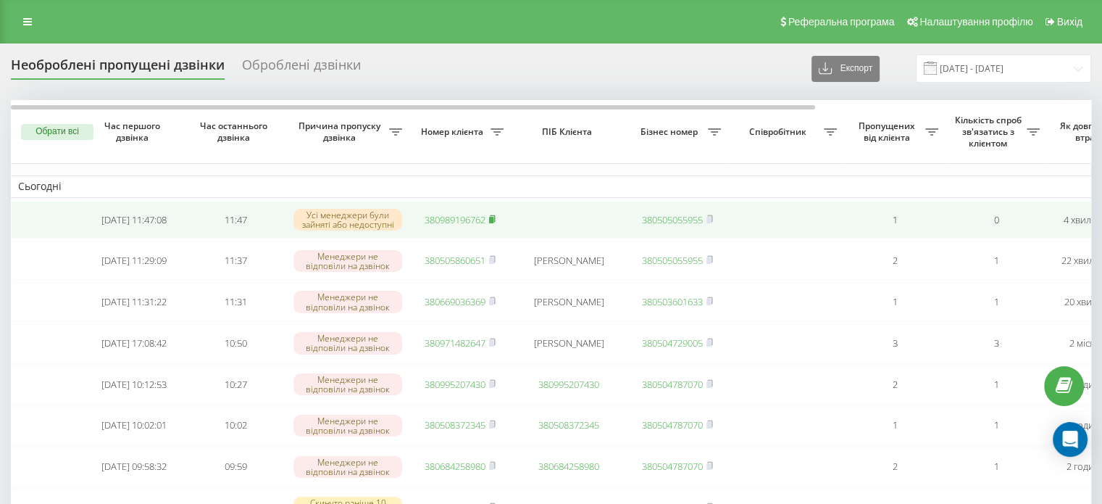
click at [493, 220] on rect at bounding box center [491, 220] width 4 height 7
